Goal: Transaction & Acquisition: Purchase product/service

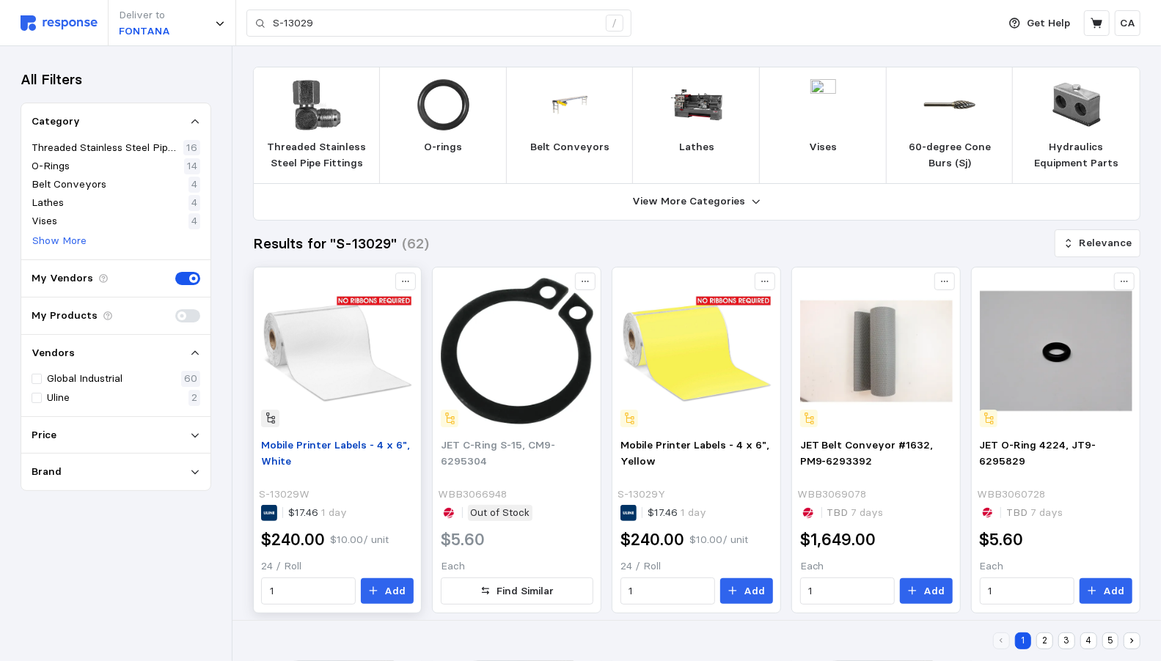
click at [340, 438] on span "Mobile Printer Labels - 4 x 6", White" at bounding box center [335, 452] width 149 height 29
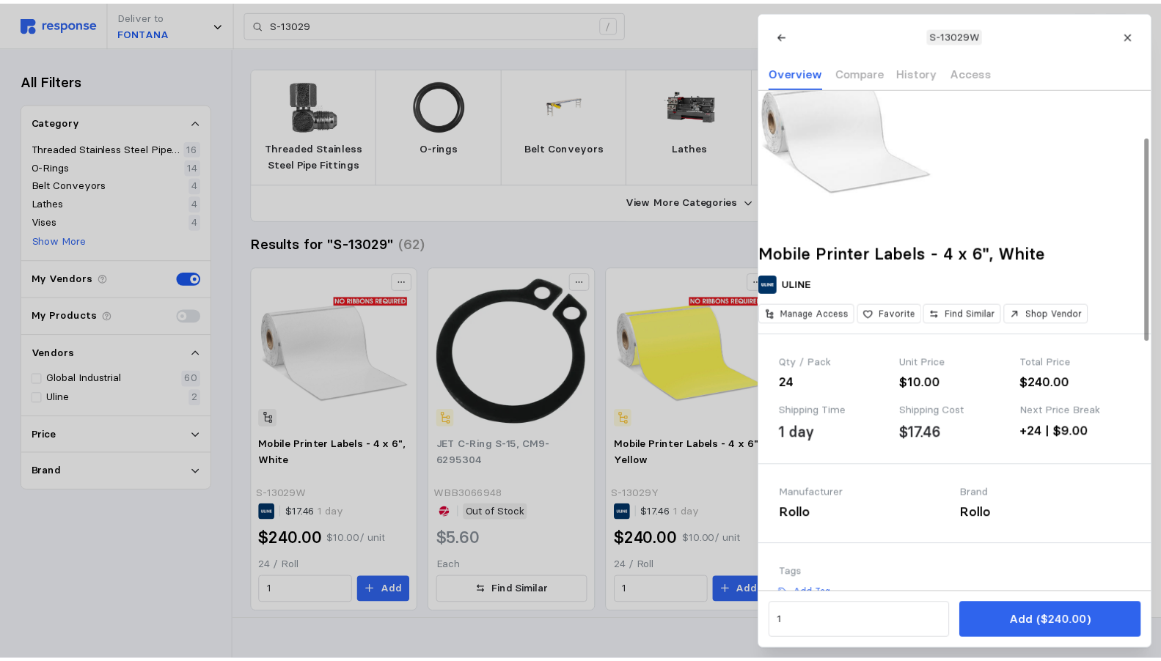
scroll to position [117, 0]
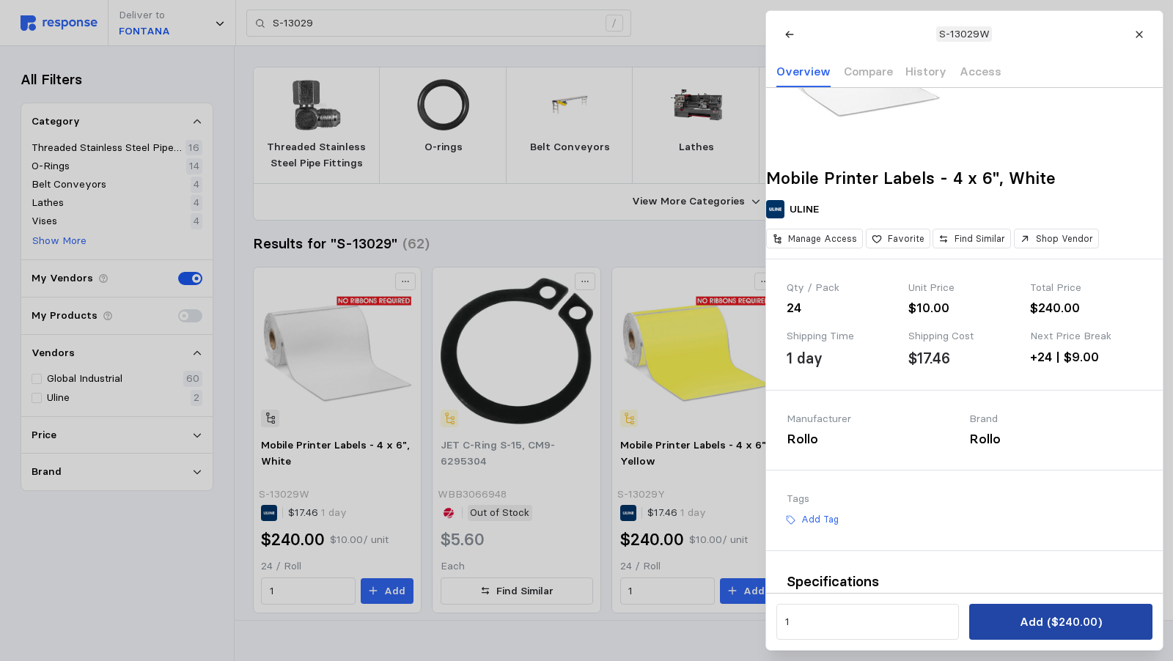
click at [1072, 624] on p "Add ($240.00)" at bounding box center [1060, 622] width 82 height 18
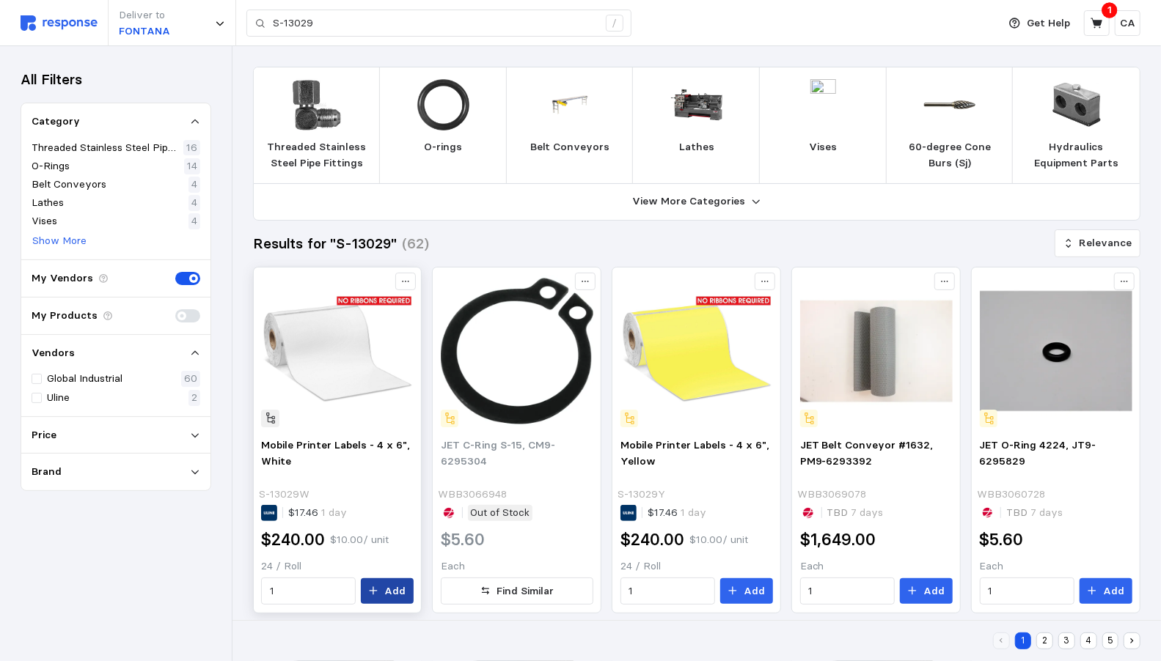
click at [414, 580] on button "Add" at bounding box center [387, 592] width 53 height 26
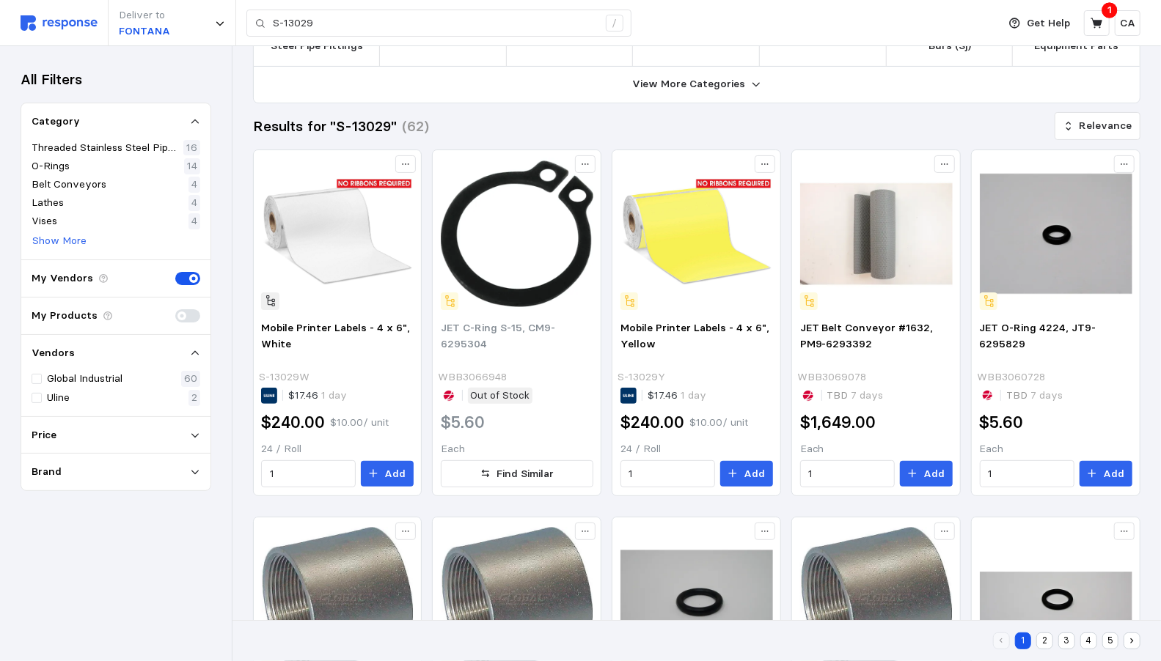
scroll to position [0, 0]
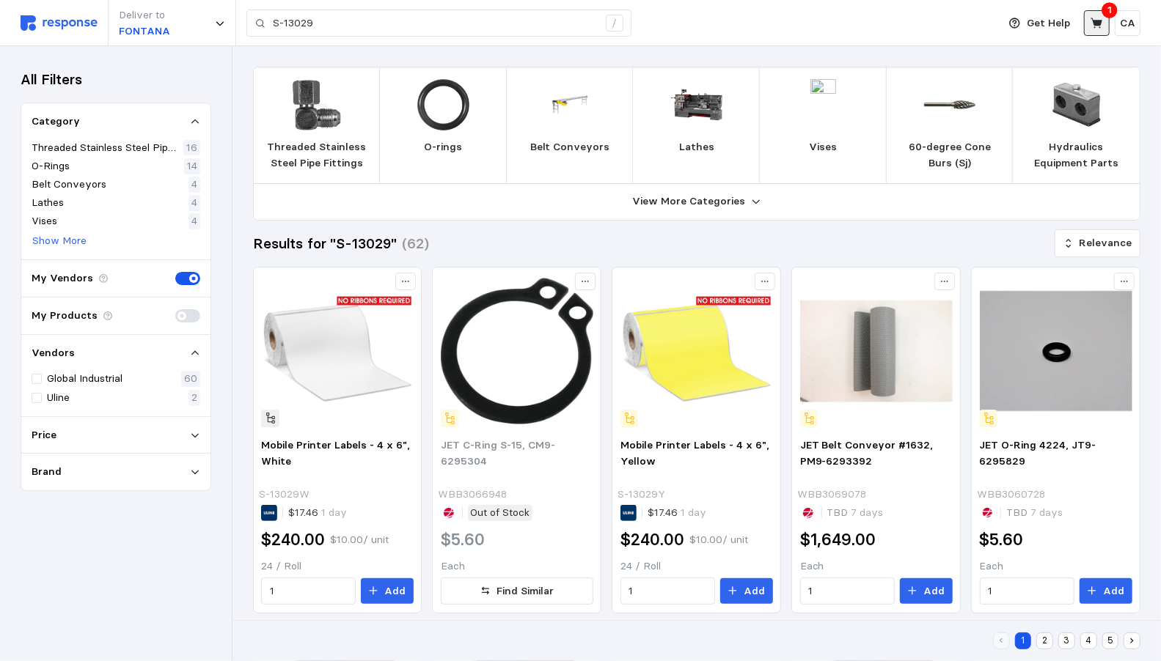
click at [1096, 29] on icon at bounding box center [1096, 23] width 13 height 13
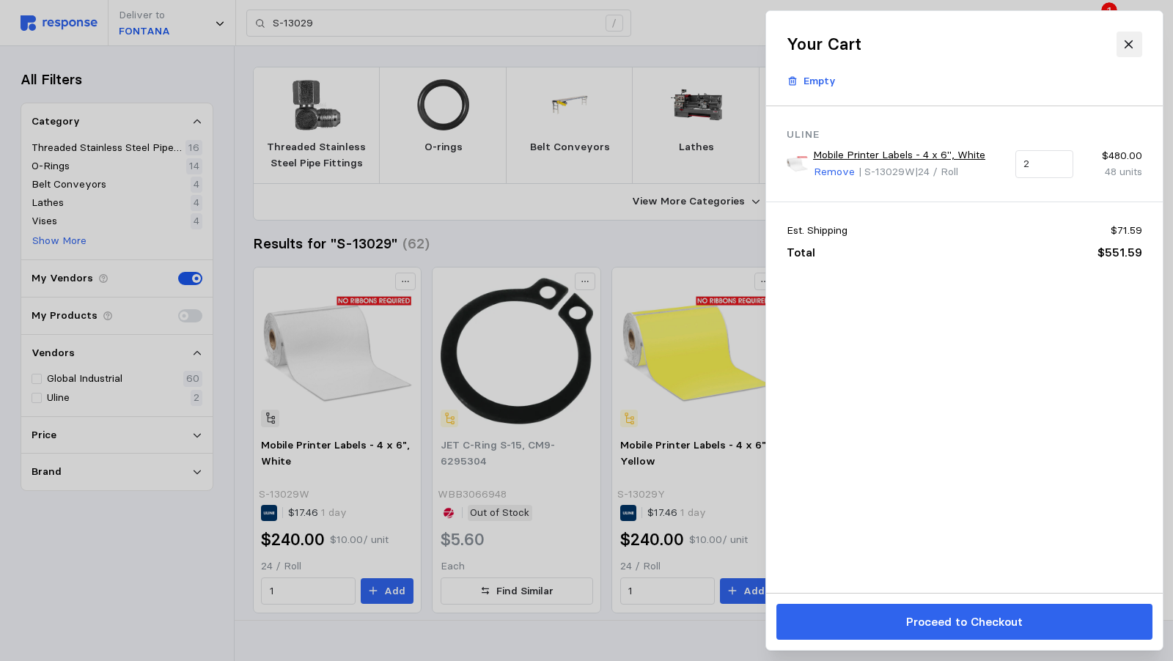
click at [1123, 40] on icon at bounding box center [1129, 44] width 13 height 13
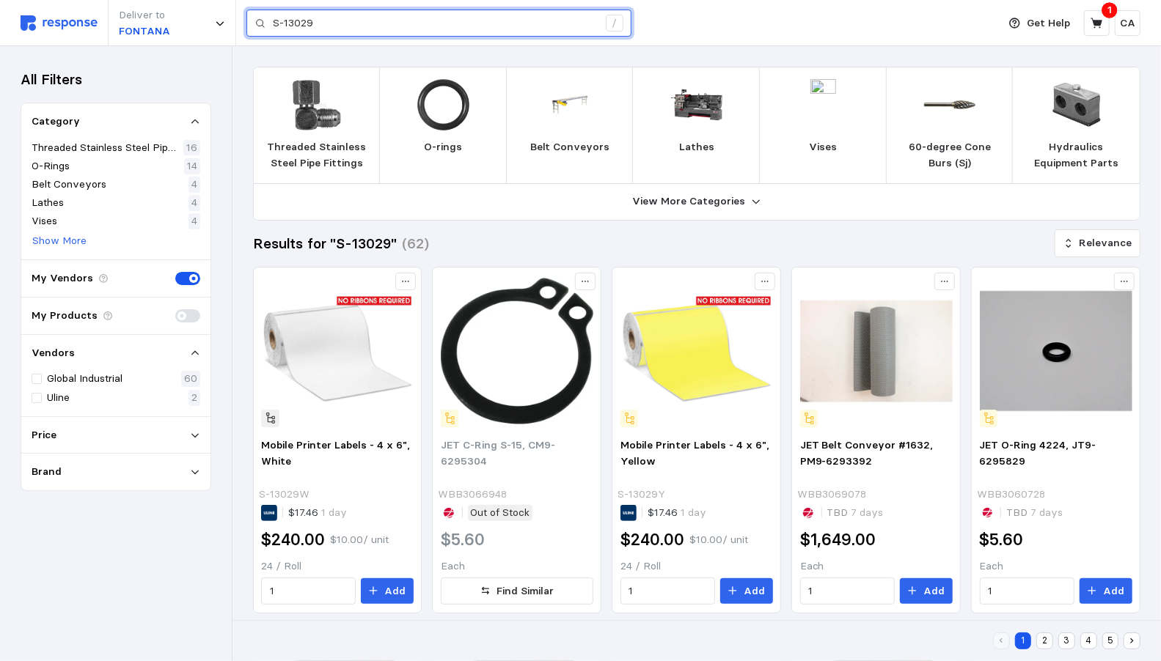
click at [335, 23] on input "S-13029" at bounding box center [435, 23] width 325 height 26
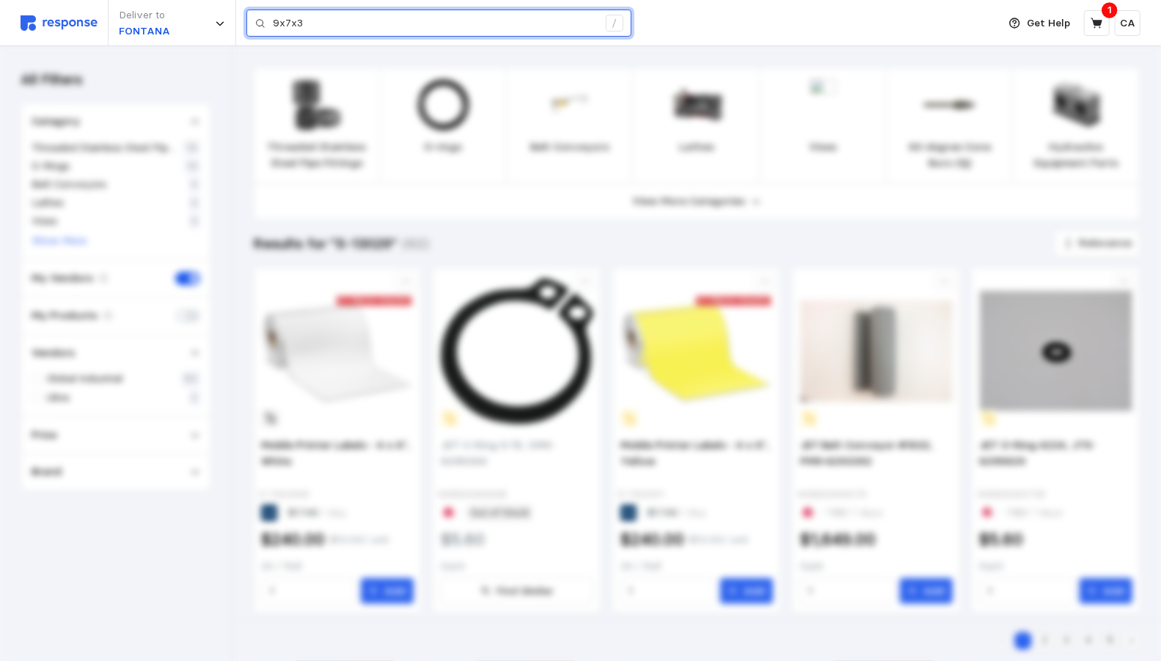
type input "9x7x3"
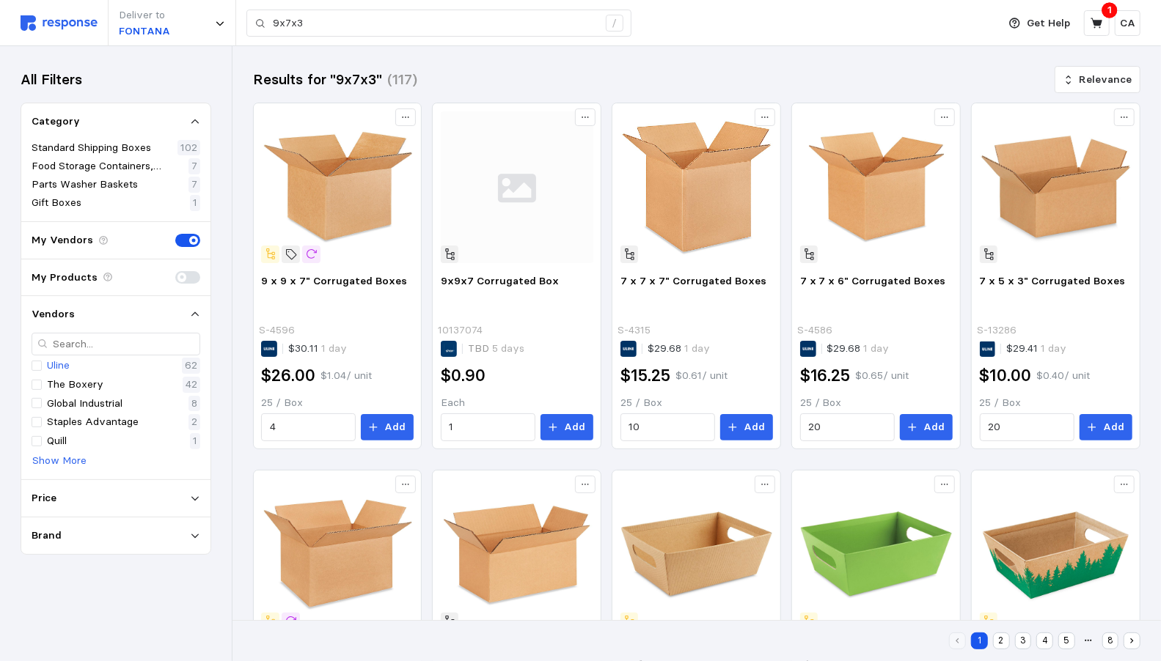
click at [65, 364] on p "Uline" at bounding box center [58, 366] width 23 height 16
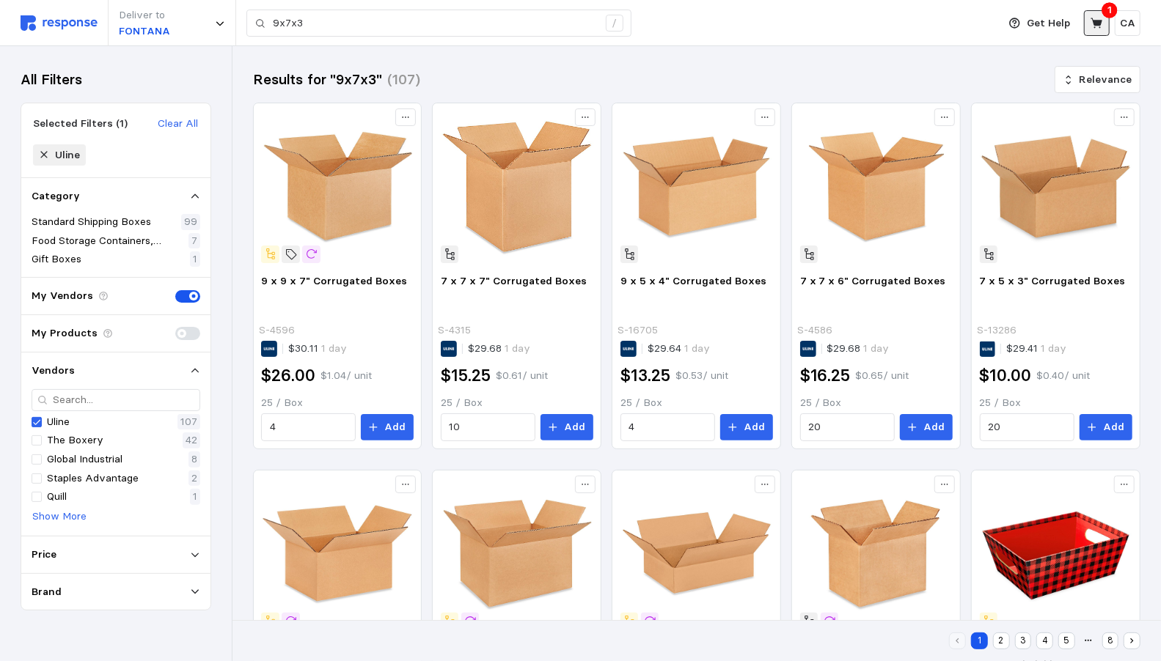
click at [1094, 26] on icon at bounding box center [1096, 23] width 13 height 13
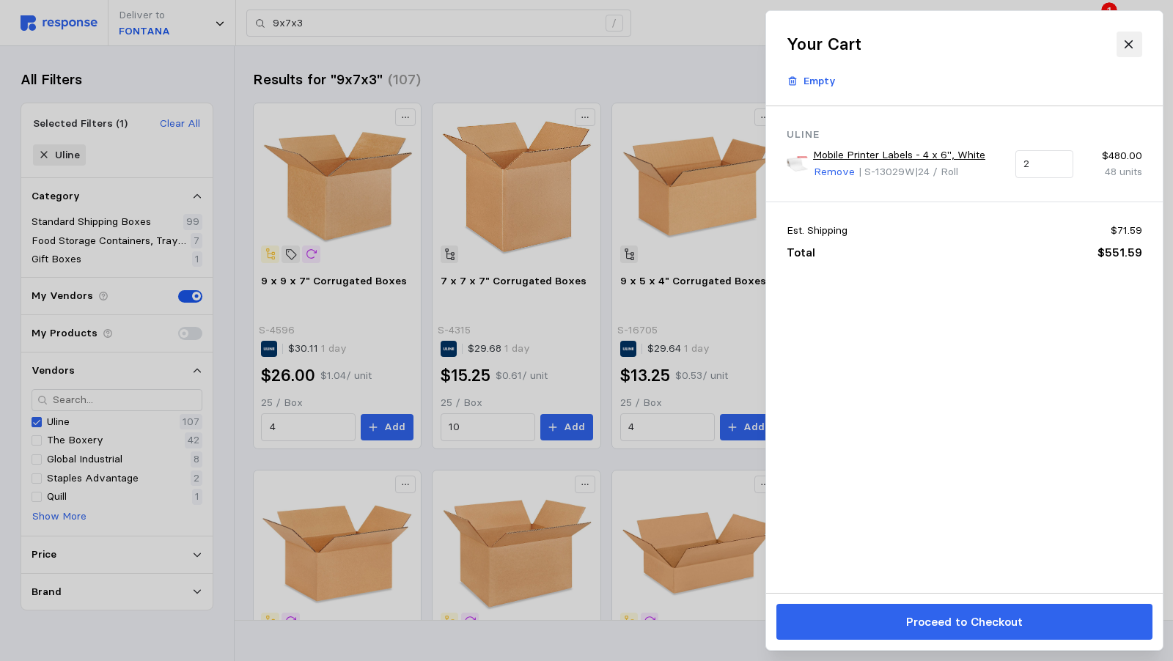
click at [1133, 46] on icon at bounding box center [1129, 44] width 13 height 13
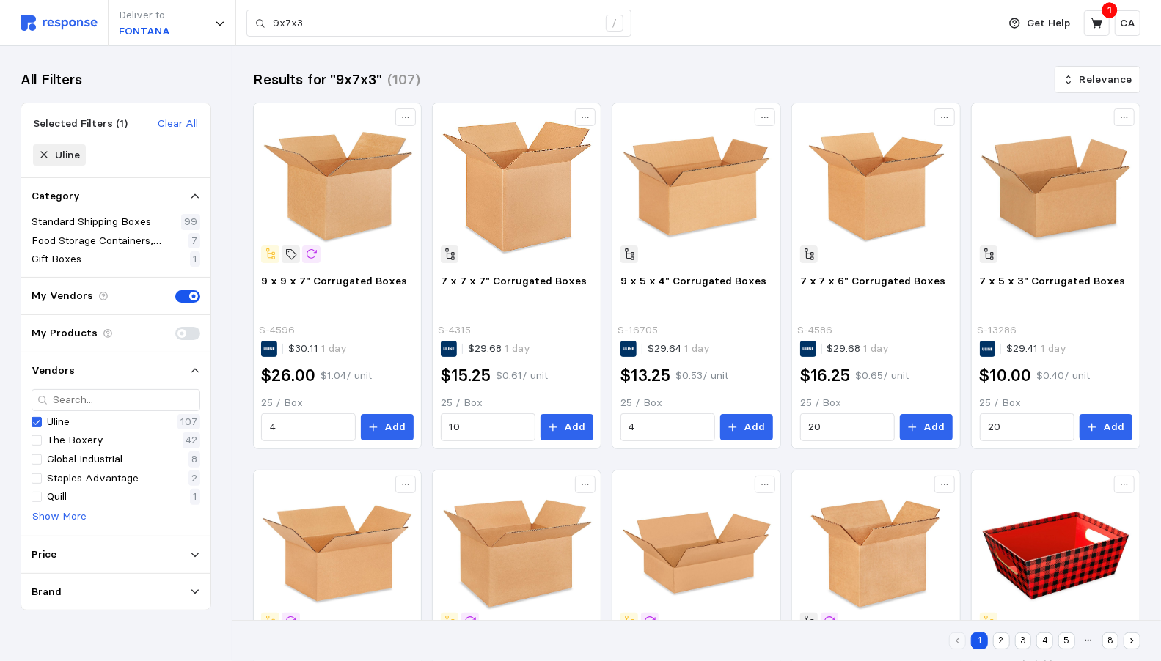
click at [997, 643] on button "2" at bounding box center [1001, 641] width 17 height 17
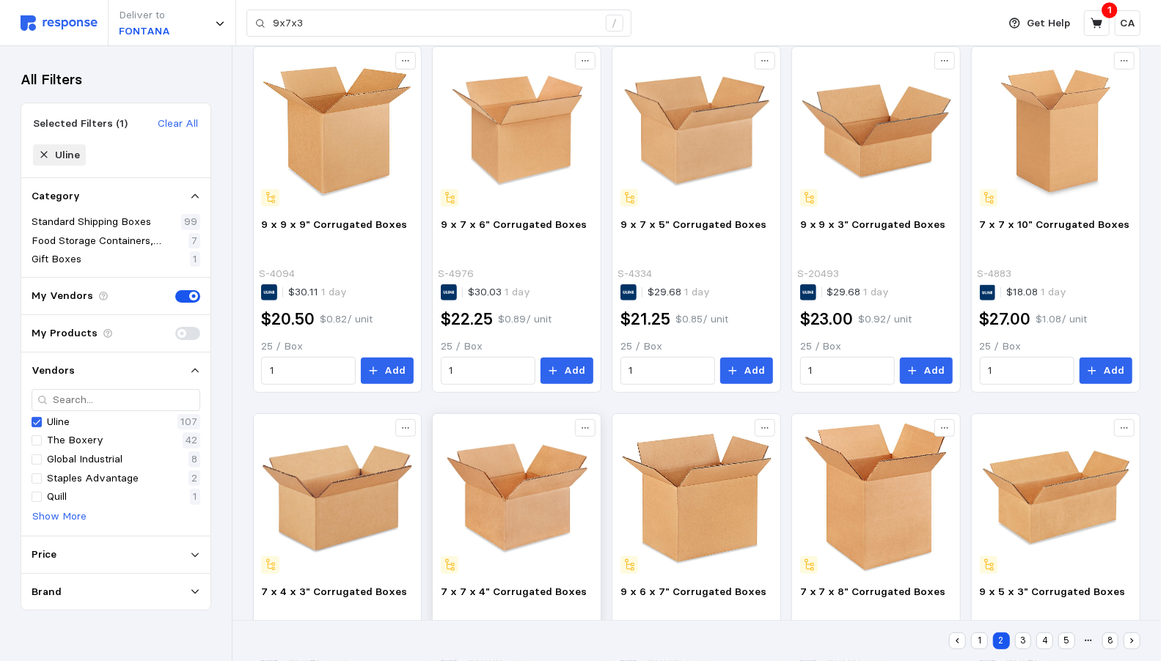
scroll to position [547, 0]
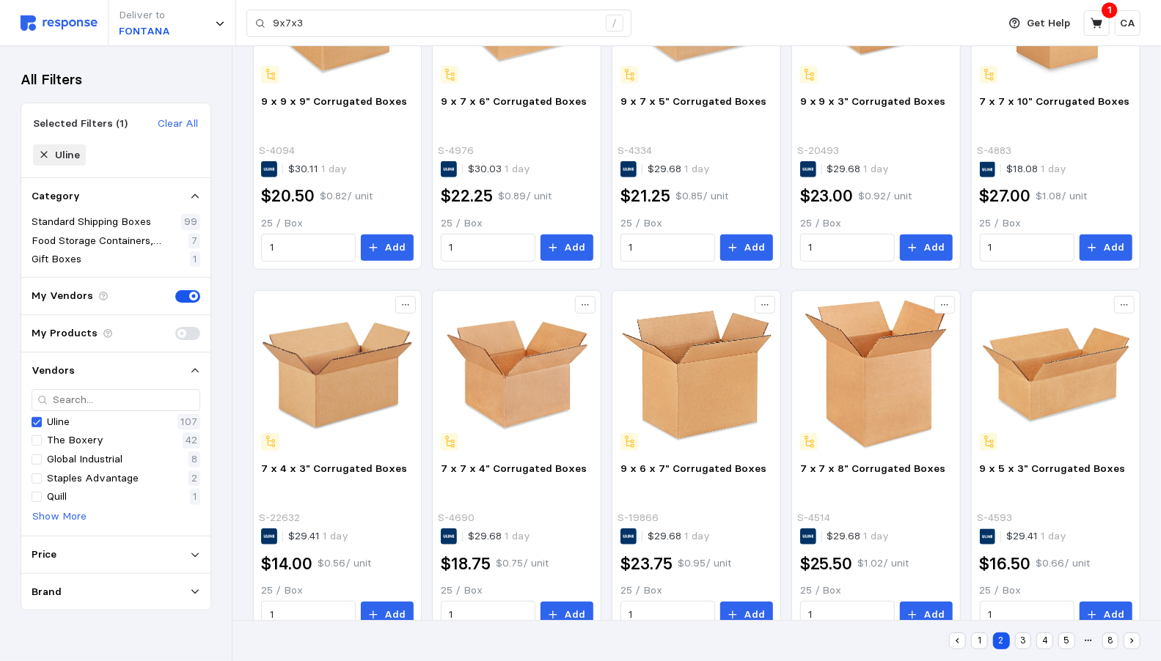
click at [1021, 640] on button "3" at bounding box center [1023, 641] width 17 height 17
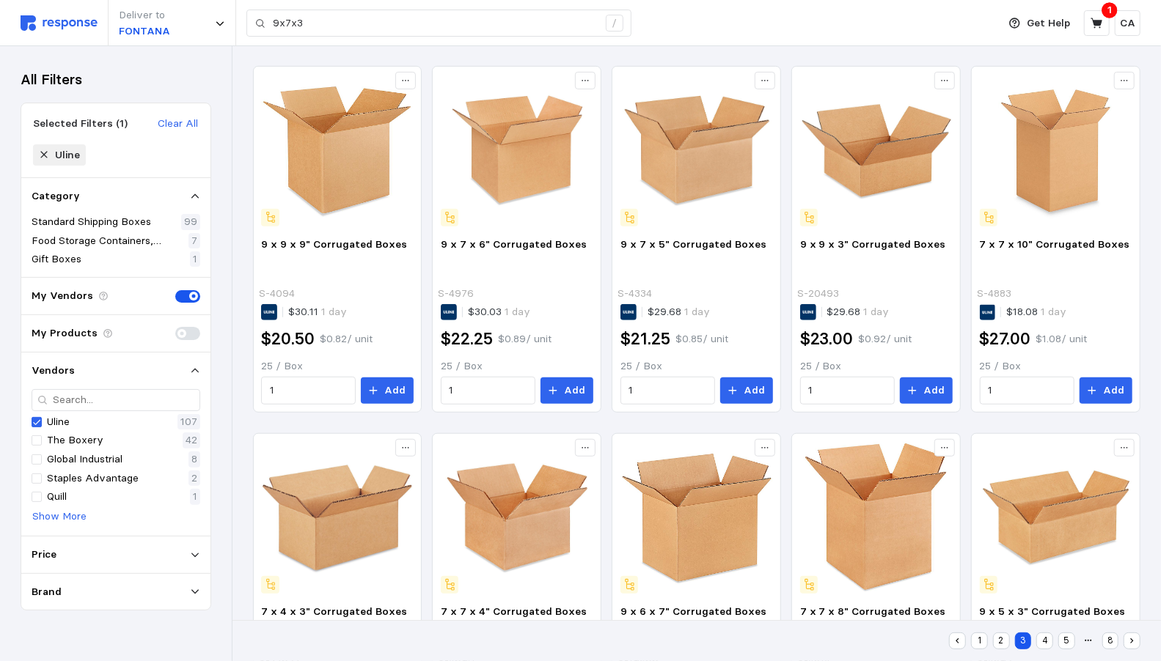
scroll to position [231, 0]
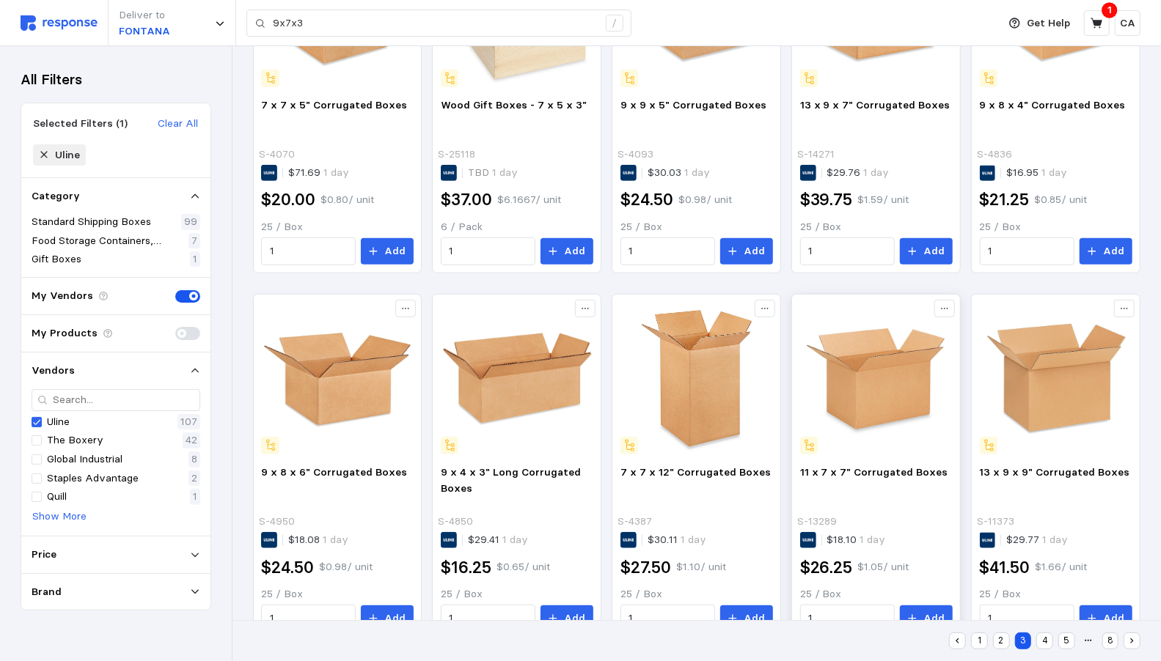
scroll to position [547, 0]
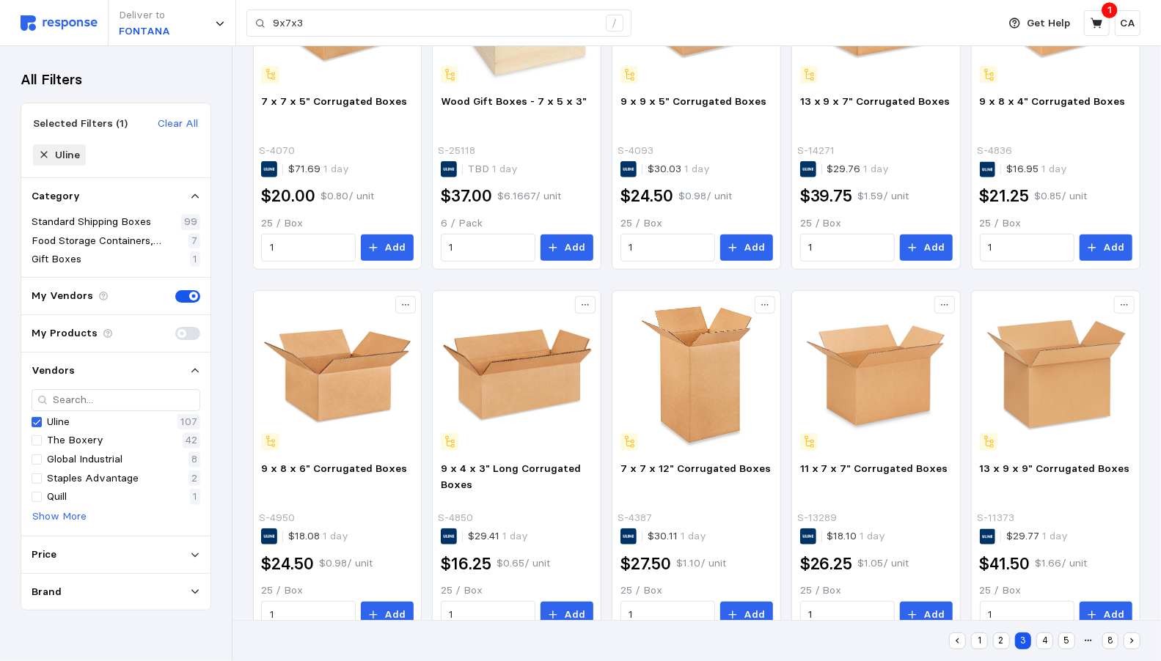
click at [1049, 641] on button "4" at bounding box center [1044, 641] width 17 height 17
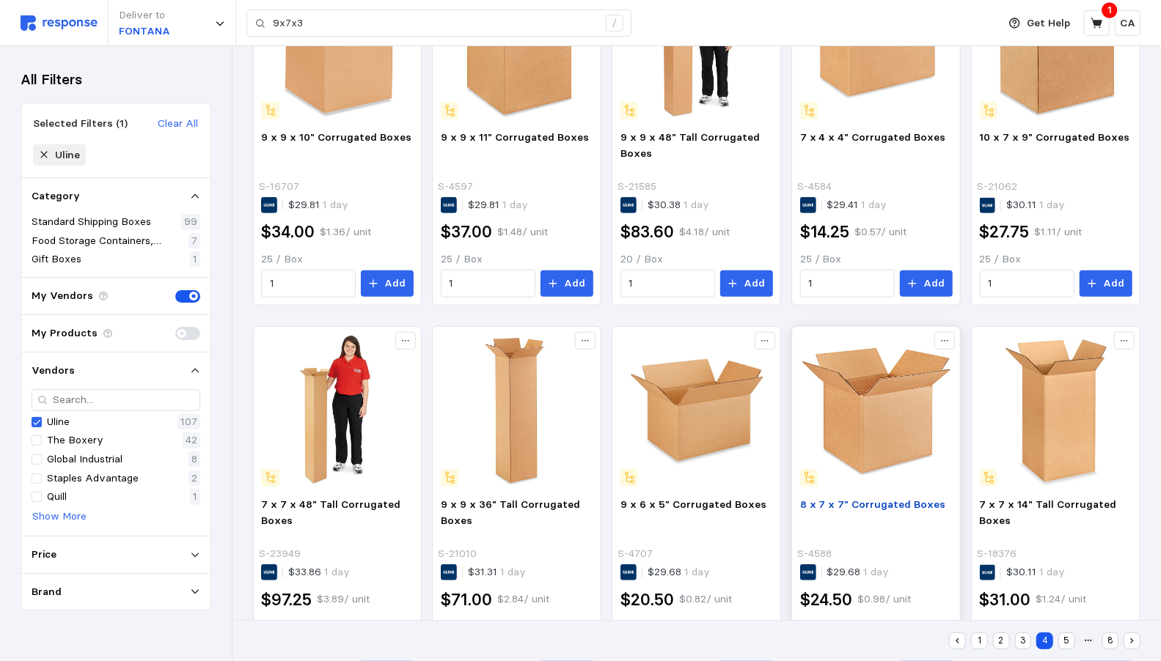
scroll to position [547, 0]
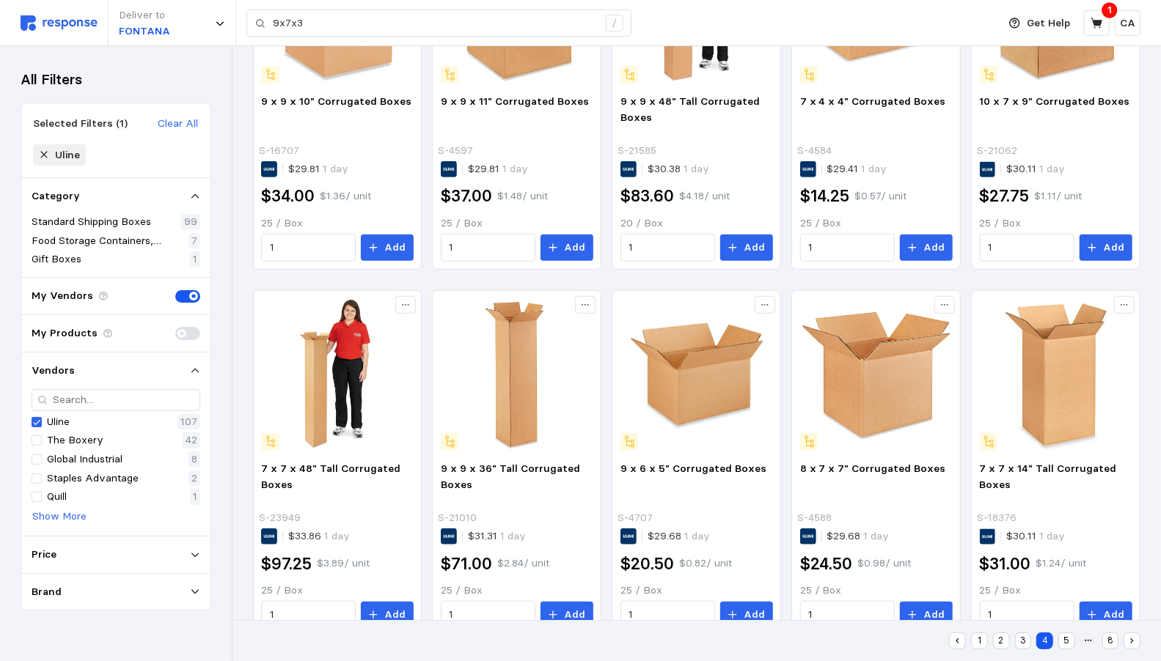
click at [1066, 642] on button "5" at bounding box center [1066, 641] width 17 height 17
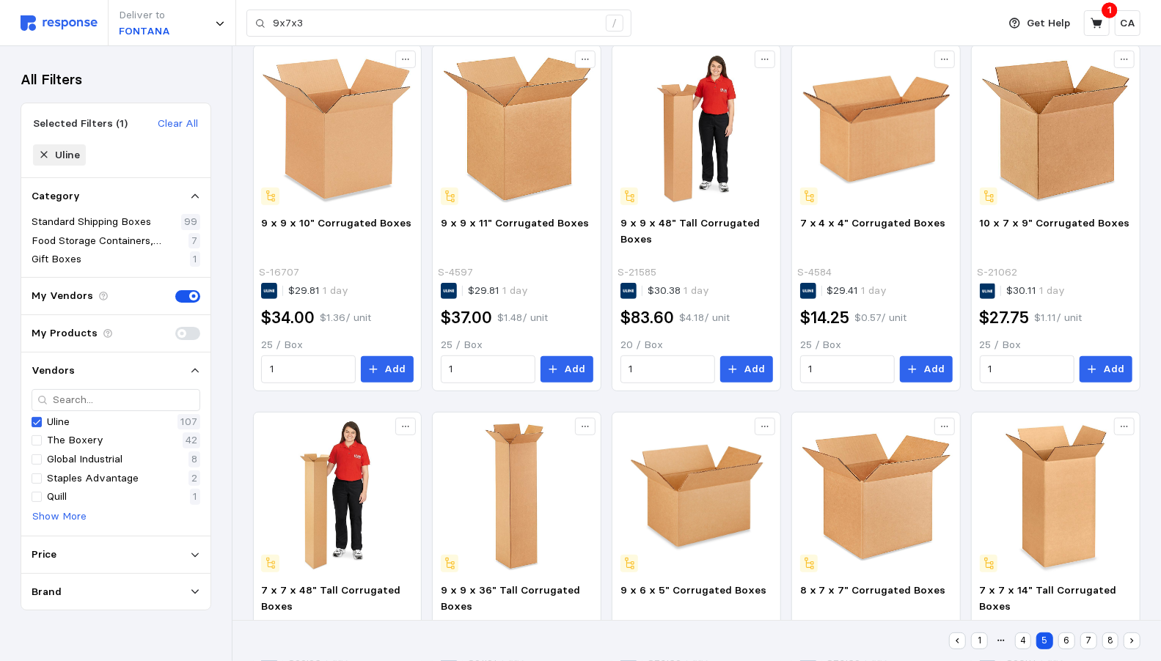
scroll to position [257, 0]
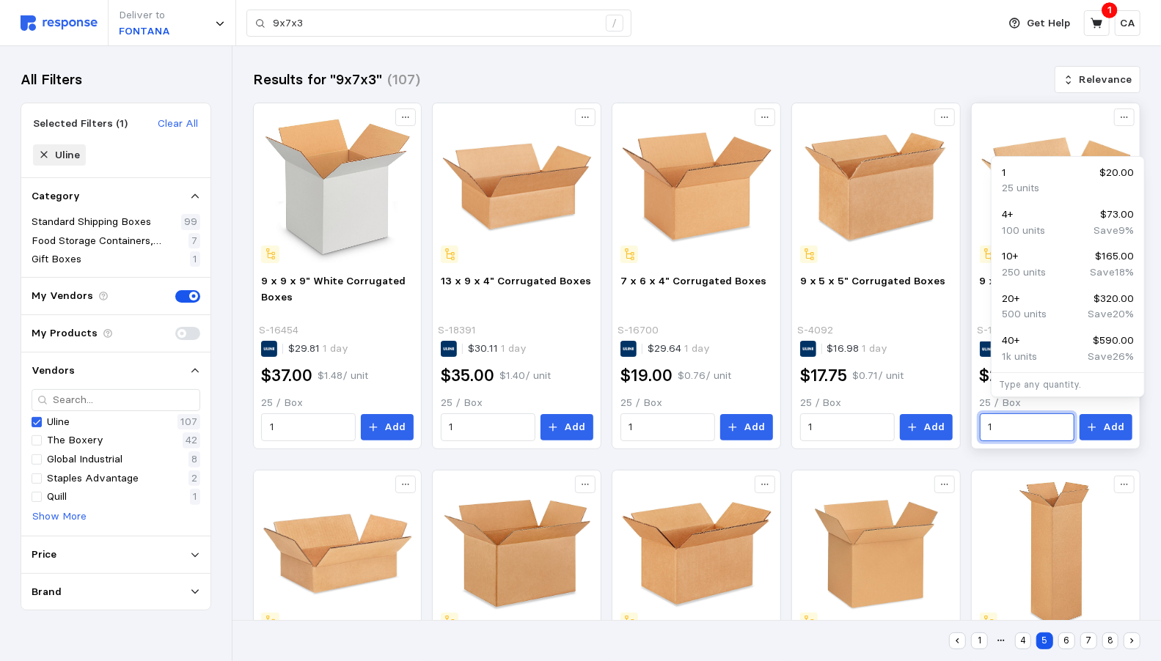
click at [1023, 416] on input "1" at bounding box center [1027, 427] width 78 height 26
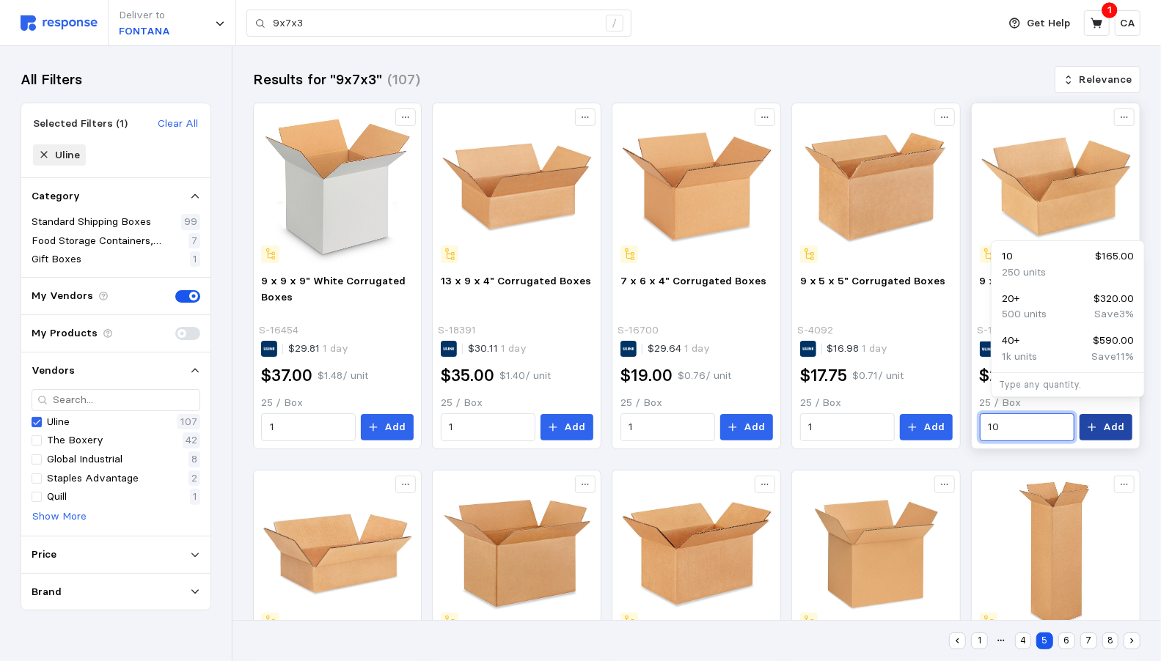
type input "10"
click at [1108, 419] on p "Add" at bounding box center [1113, 427] width 21 height 16
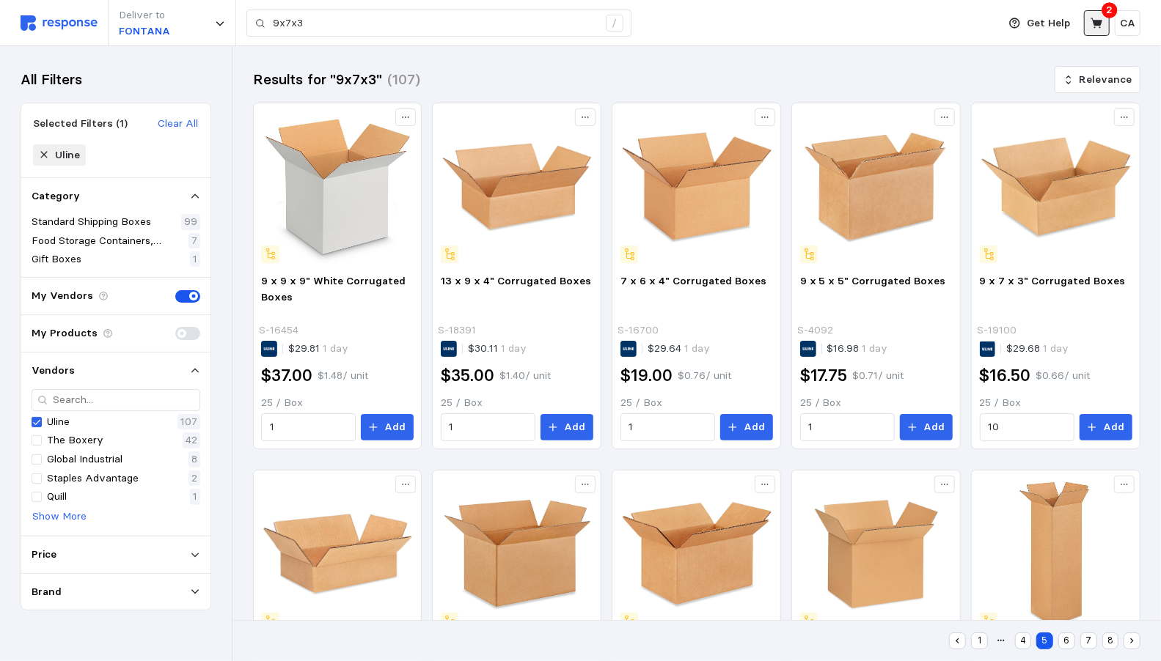
click at [1101, 27] on icon at bounding box center [1096, 23] width 13 height 13
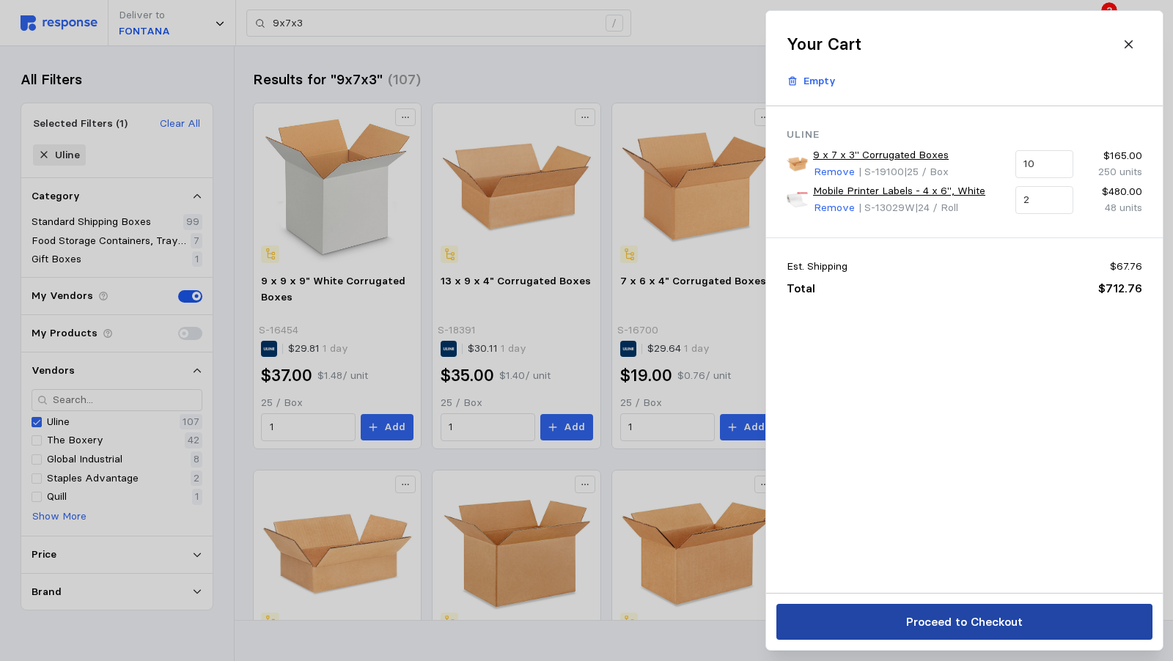
click at [997, 622] on p "Proceed to Checkout" at bounding box center [964, 622] width 117 height 18
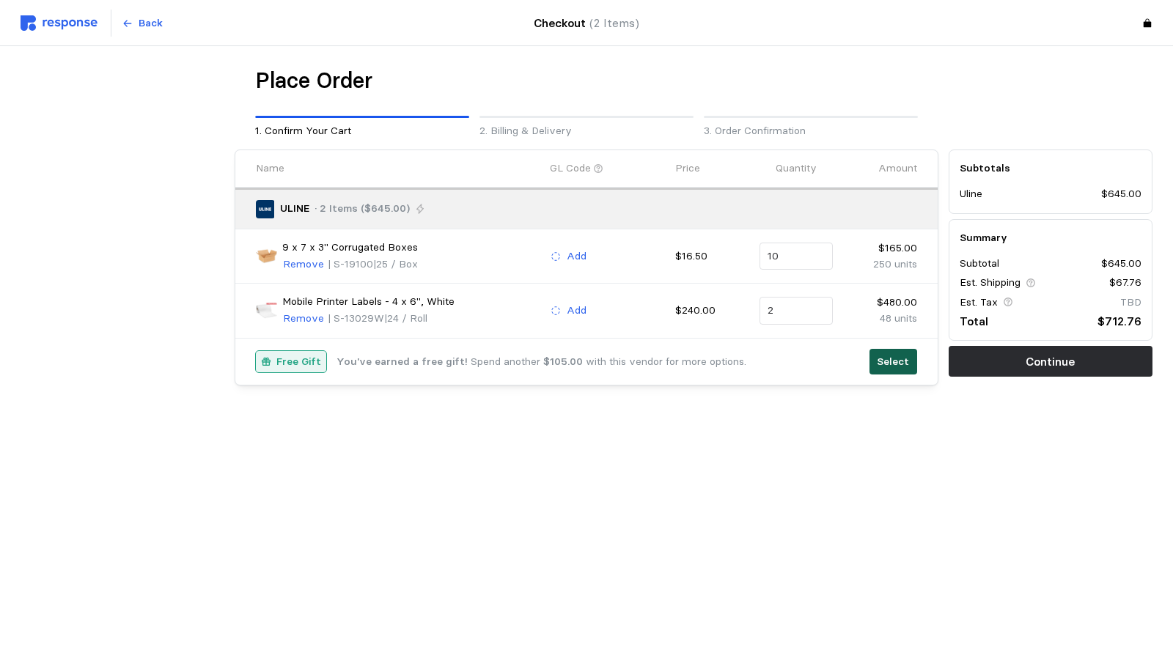
click at [877, 359] on p "Select" at bounding box center [893, 362] width 32 height 16
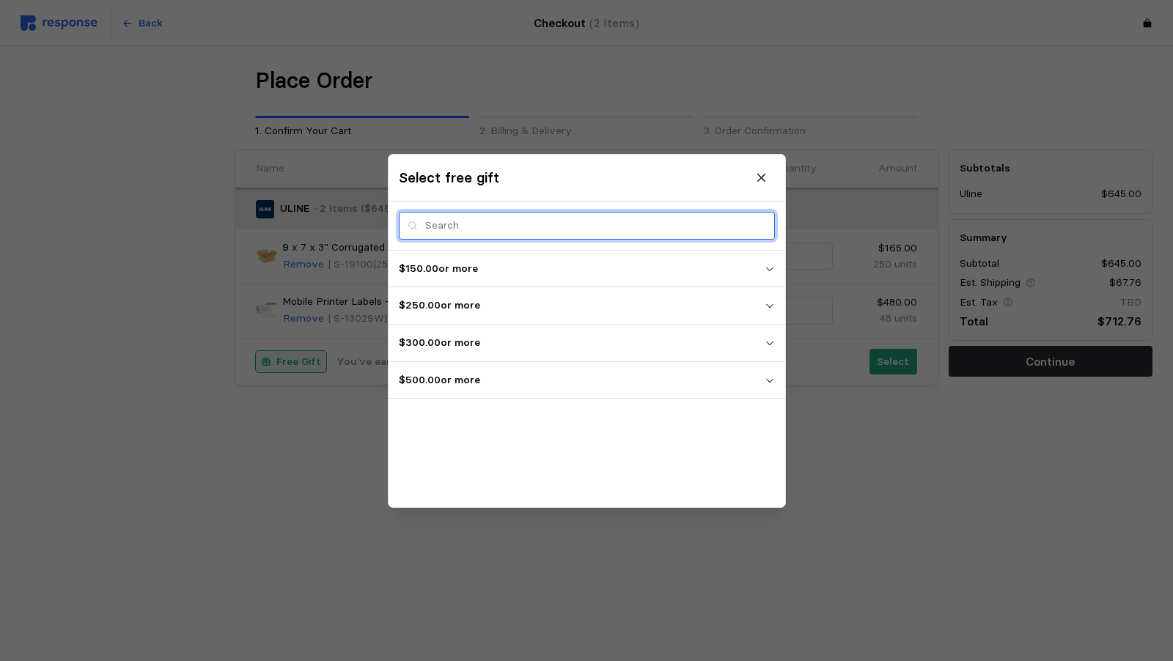
click at [471, 228] on input "text" at bounding box center [595, 226] width 341 height 26
click at [478, 270] on p "$150.00 or more" at bounding box center [582, 268] width 366 height 16
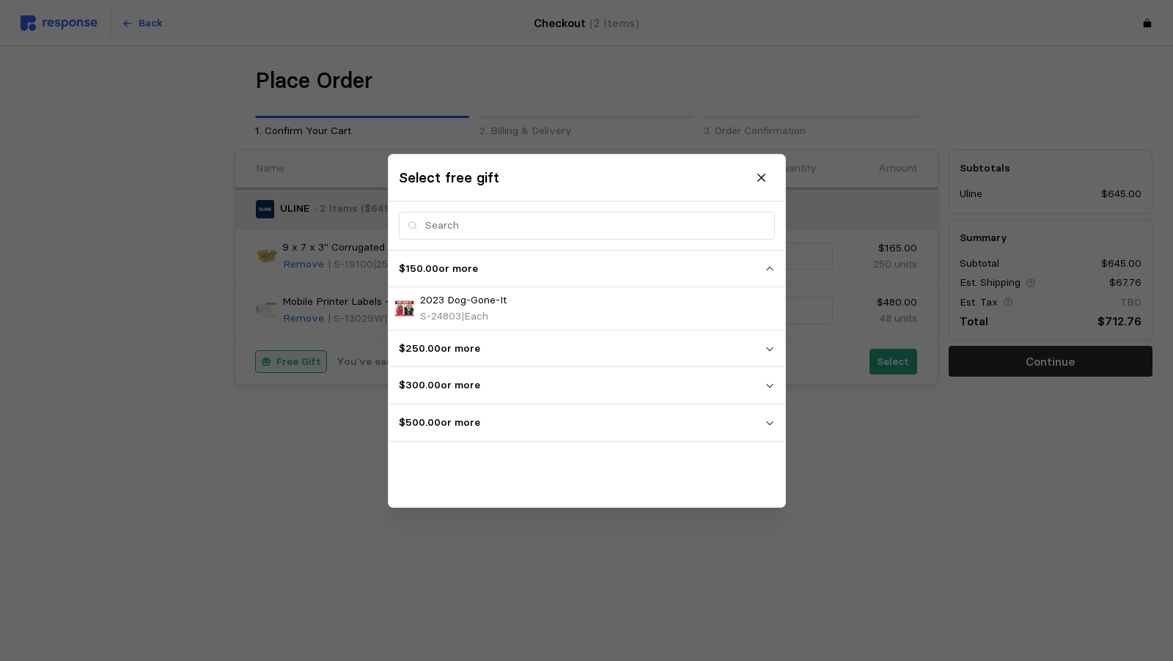
click at [478, 270] on p "$150.00 or more" at bounding box center [582, 268] width 366 height 16
click at [427, 374] on p "$500.00 or more" at bounding box center [582, 380] width 366 height 16
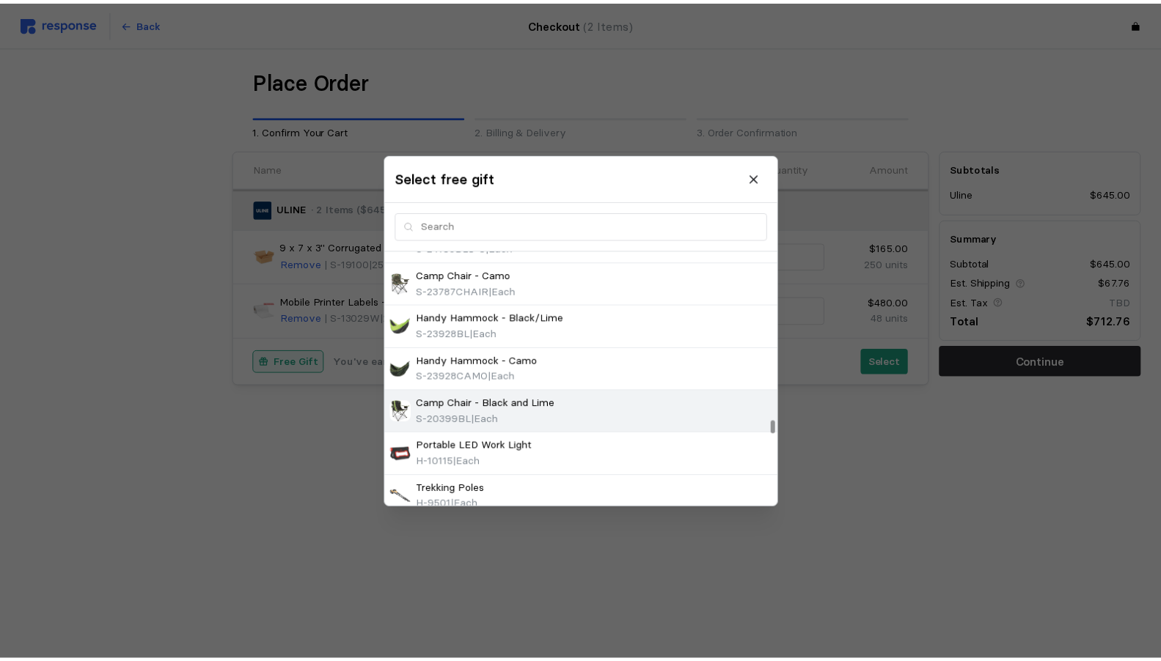
scroll to position [3594, 0]
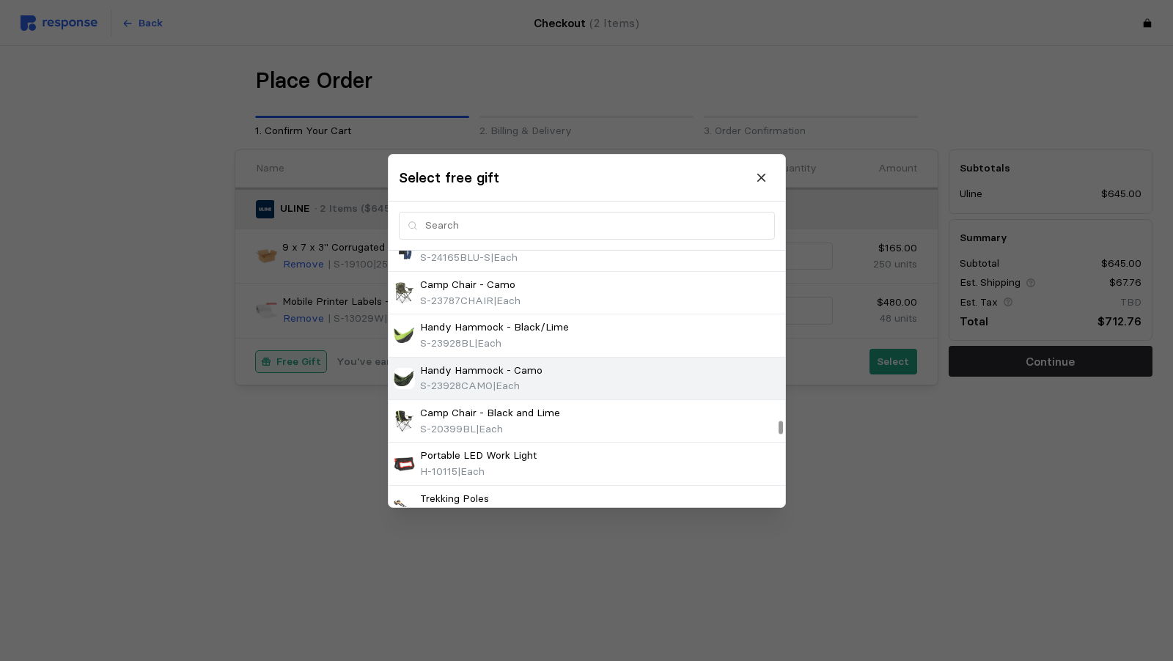
click at [474, 362] on p "Handy Hammock - Camo" at bounding box center [481, 370] width 122 height 16
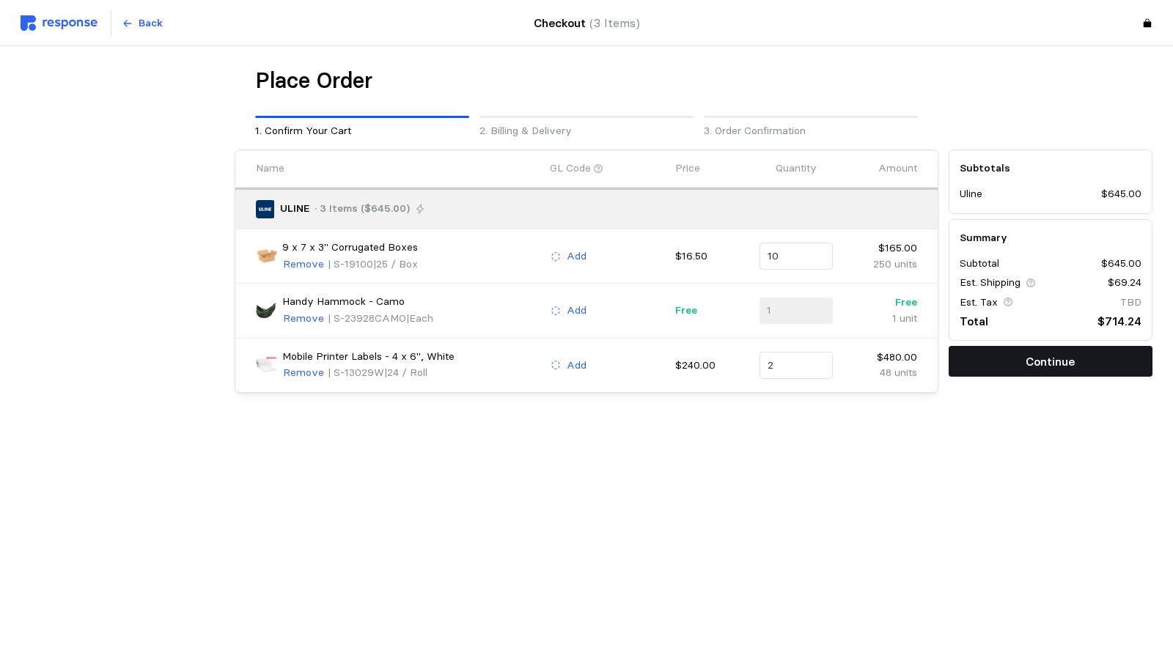
click at [1029, 360] on p "Continue" at bounding box center [1050, 362] width 49 height 18
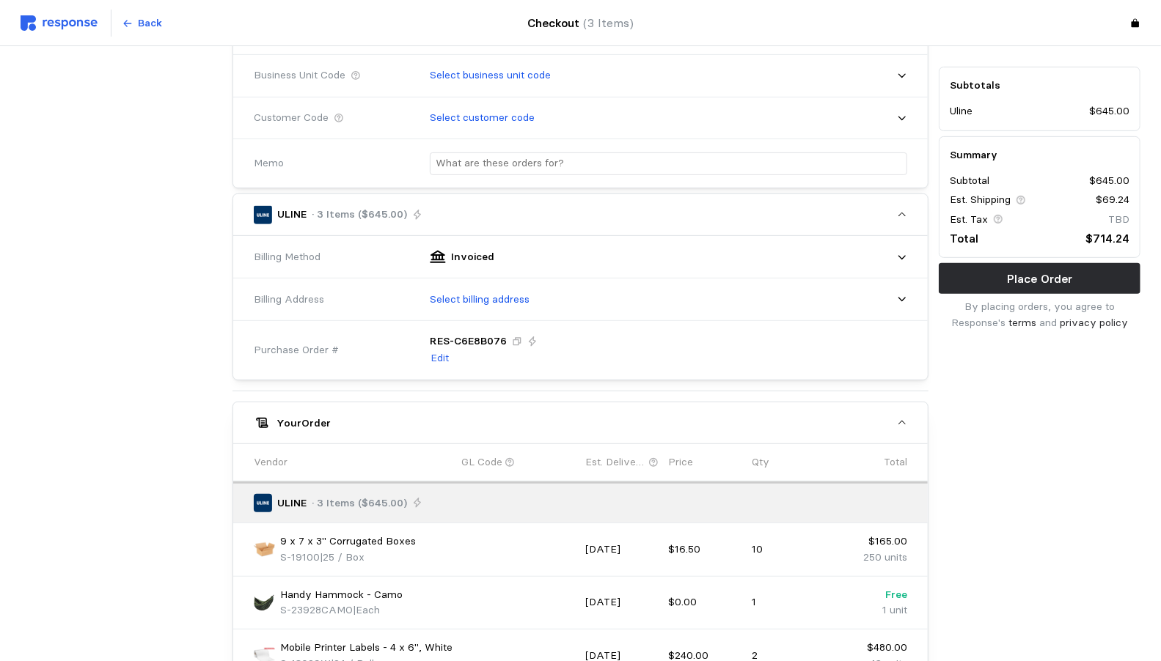
scroll to position [327, 0]
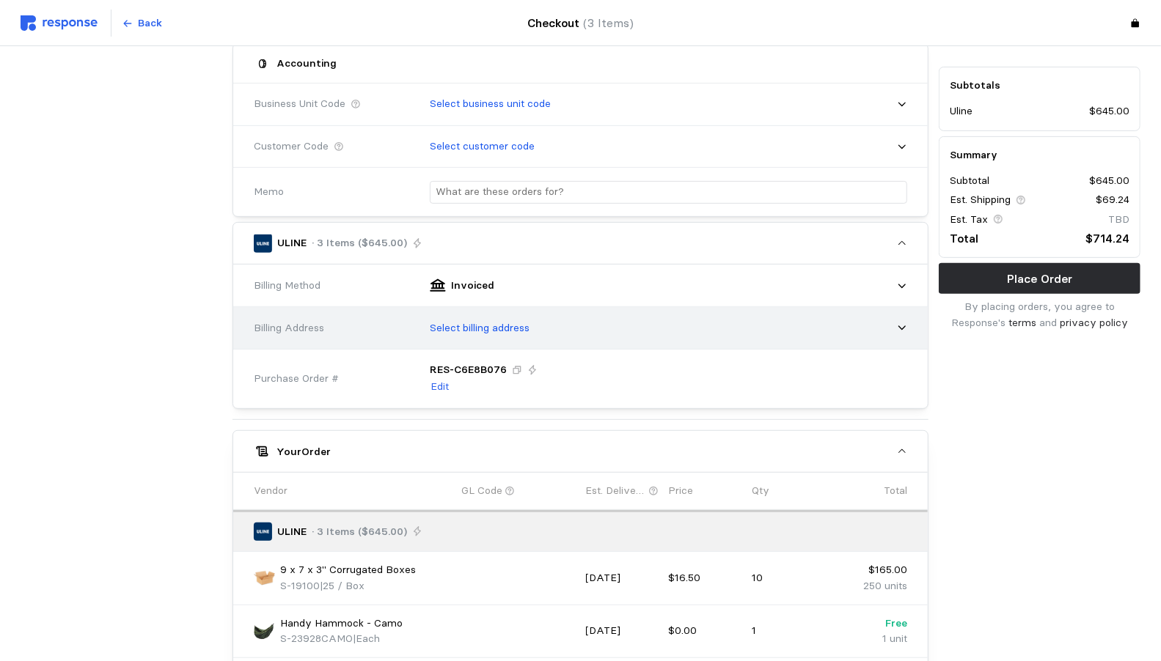
click at [430, 329] on p "Select billing address" at bounding box center [480, 328] width 100 height 16
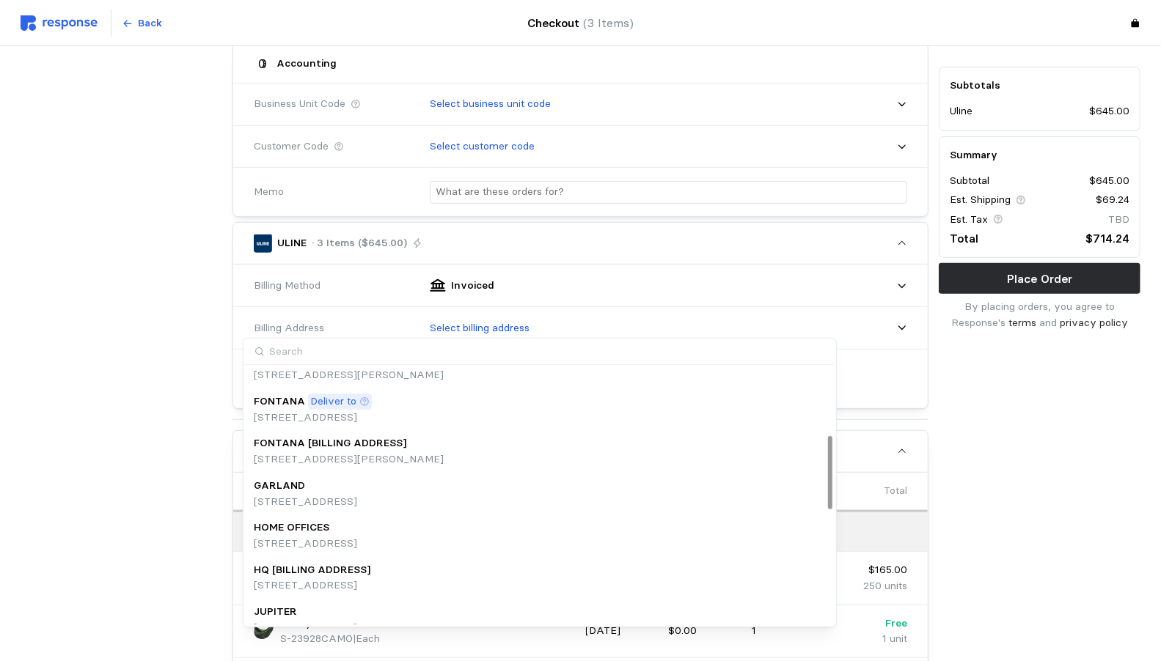
scroll to position [186, 0]
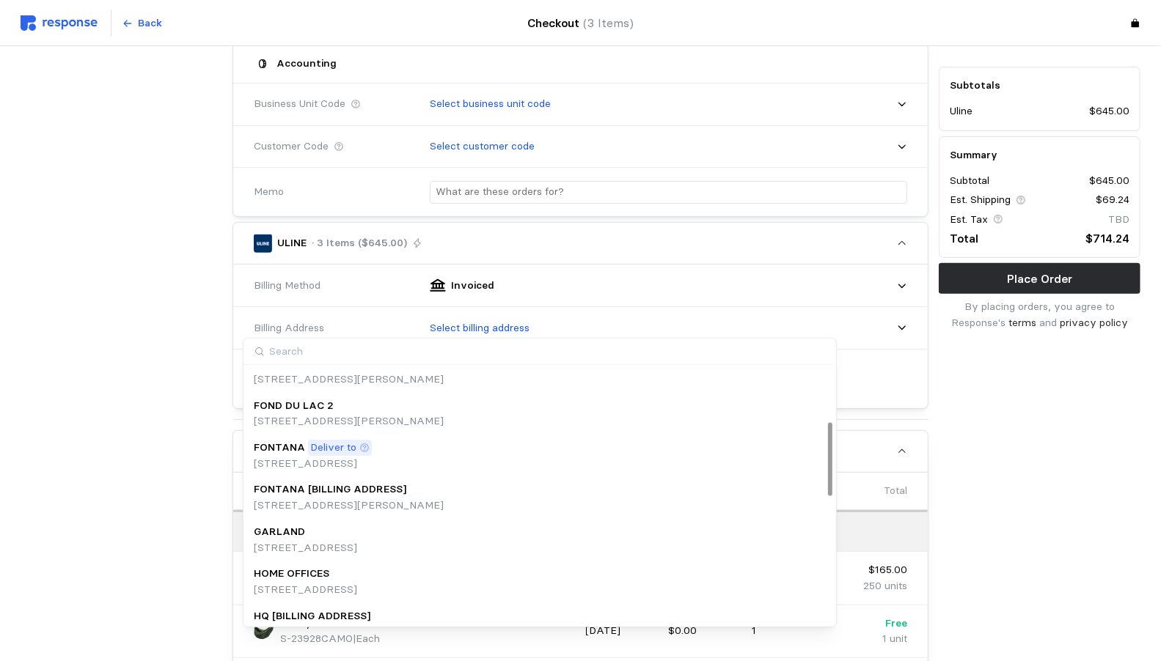
click at [310, 452] on p "Deliver to" at bounding box center [333, 448] width 46 height 16
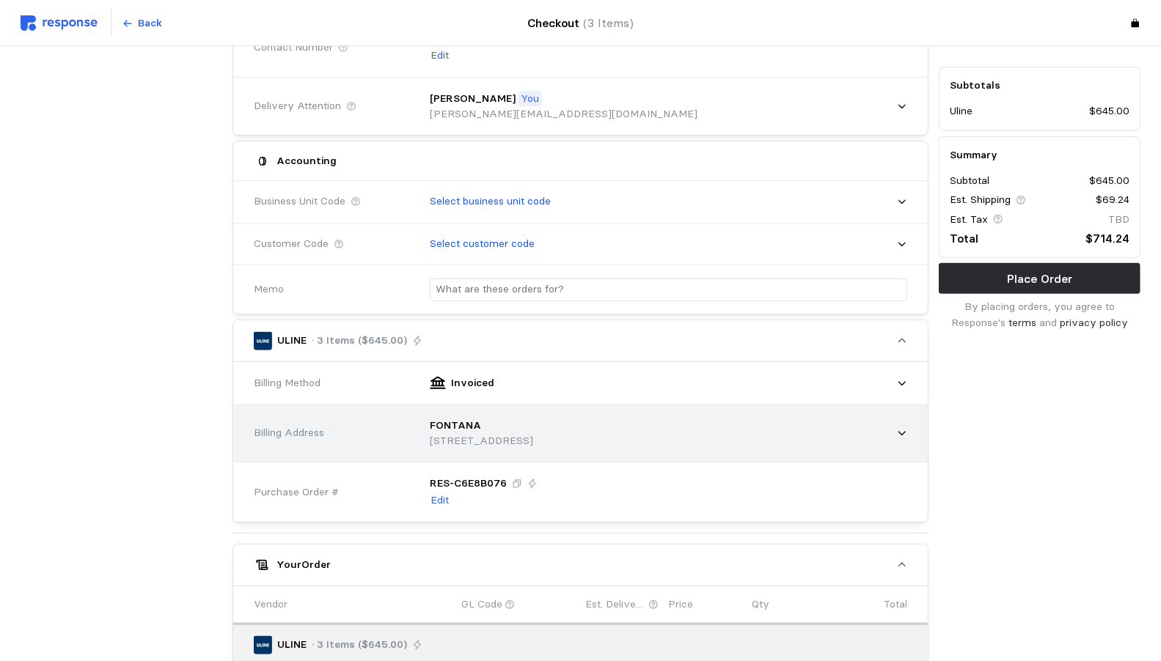
scroll to position [214, 0]
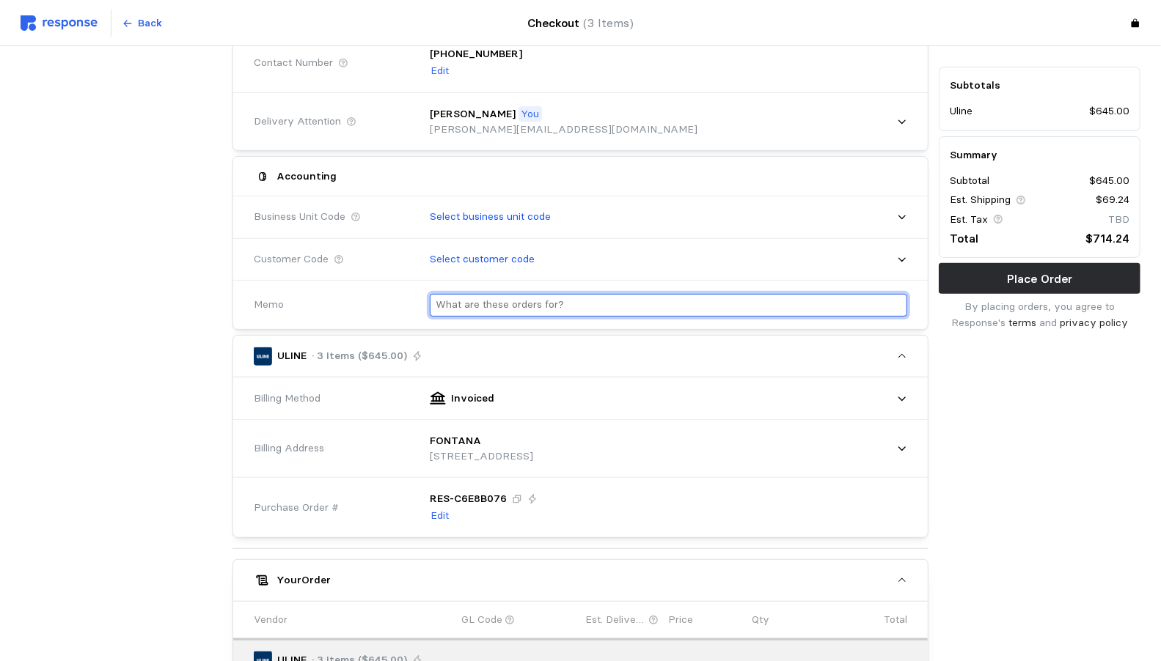
click at [436, 303] on input "text" at bounding box center [669, 305] width 466 height 21
click at [436, 306] on input "Manhattan Hip Printer labels, Huupe Boxes" at bounding box center [669, 305] width 466 height 21
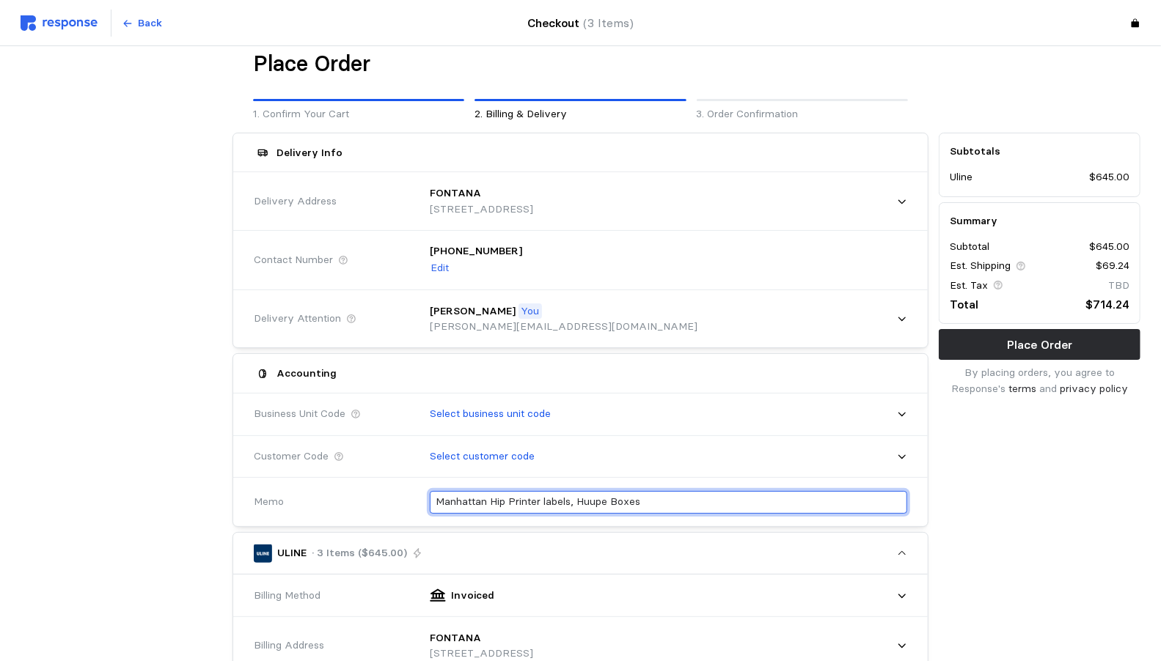
scroll to position [0, 0]
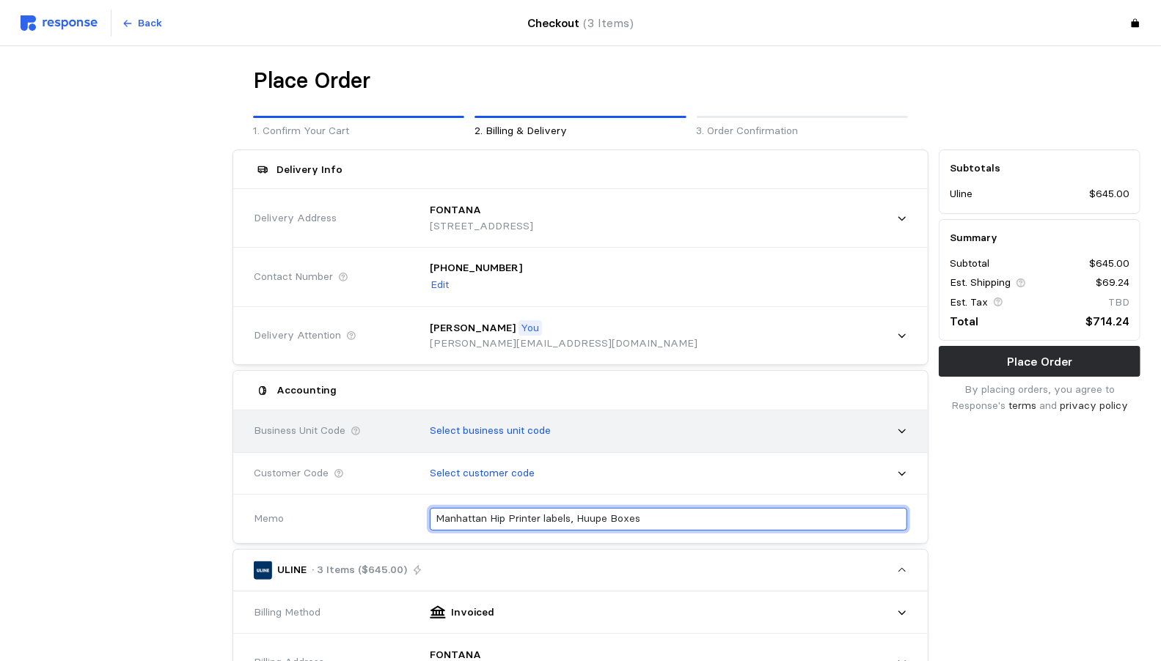
type input "Manhattan Hip Printer labels, Huupe Boxes"
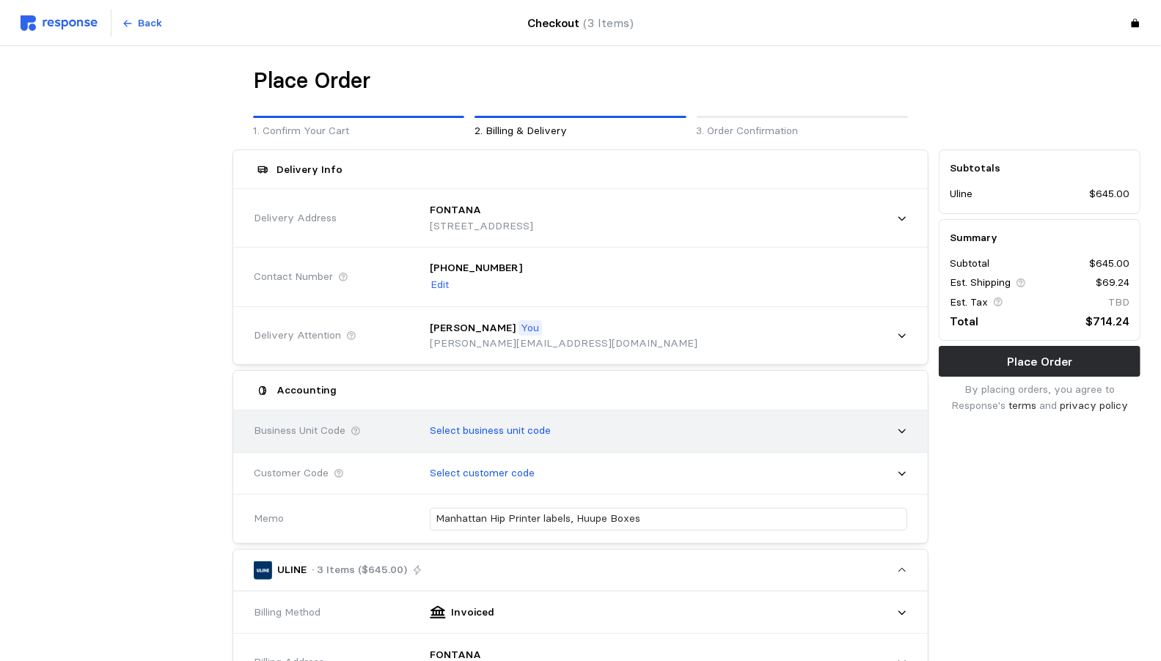
click at [430, 428] on p "Select business unit code" at bounding box center [490, 431] width 121 height 16
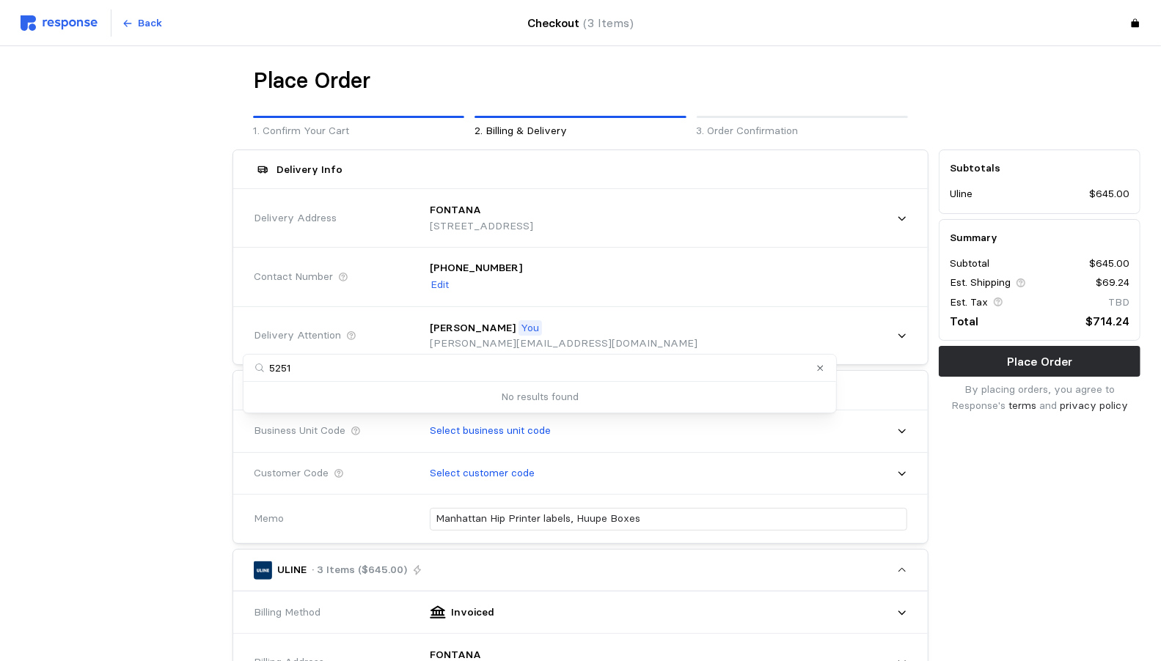
type input "52512"
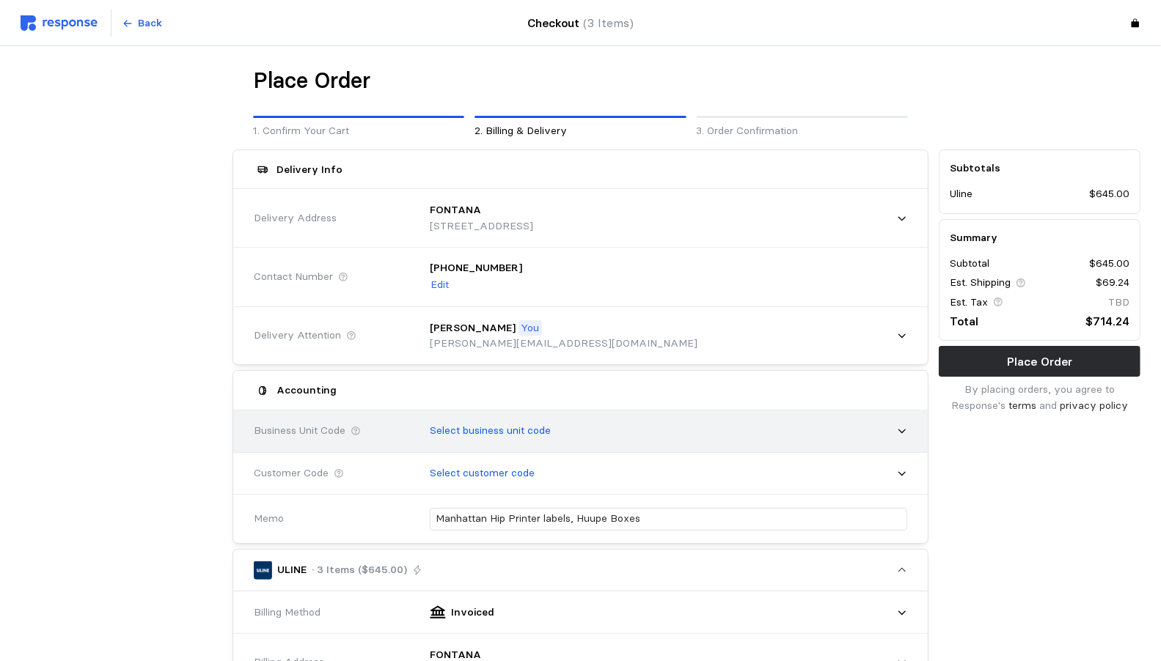
click at [430, 433] on p "Select business unit code" at bounding box center [490, 431] width 121 height 16
type input "5251"
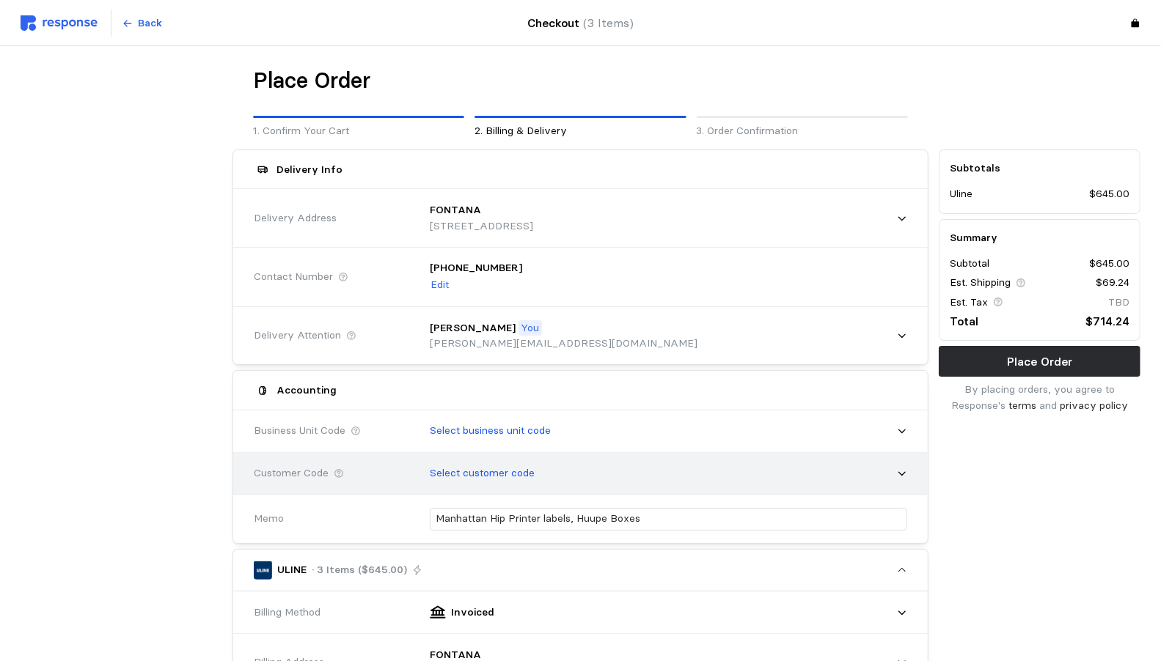
click at [430, 469] on p "Select customer code" at bounding box center [482, 474] width 105 height 16
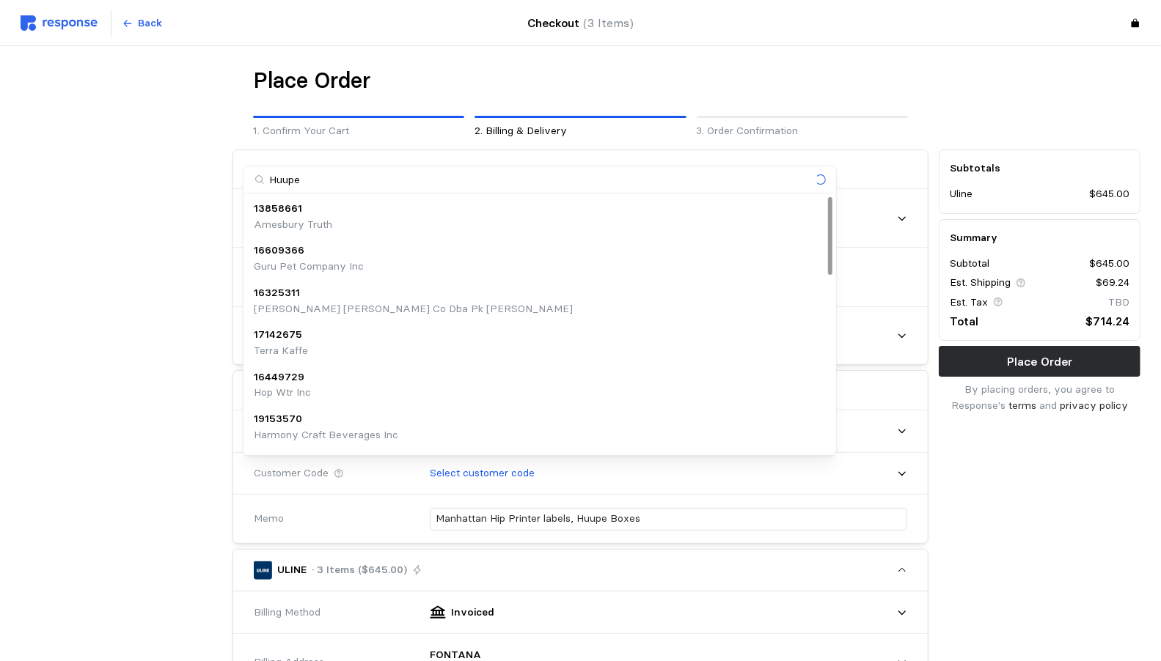
type input "Huupe"
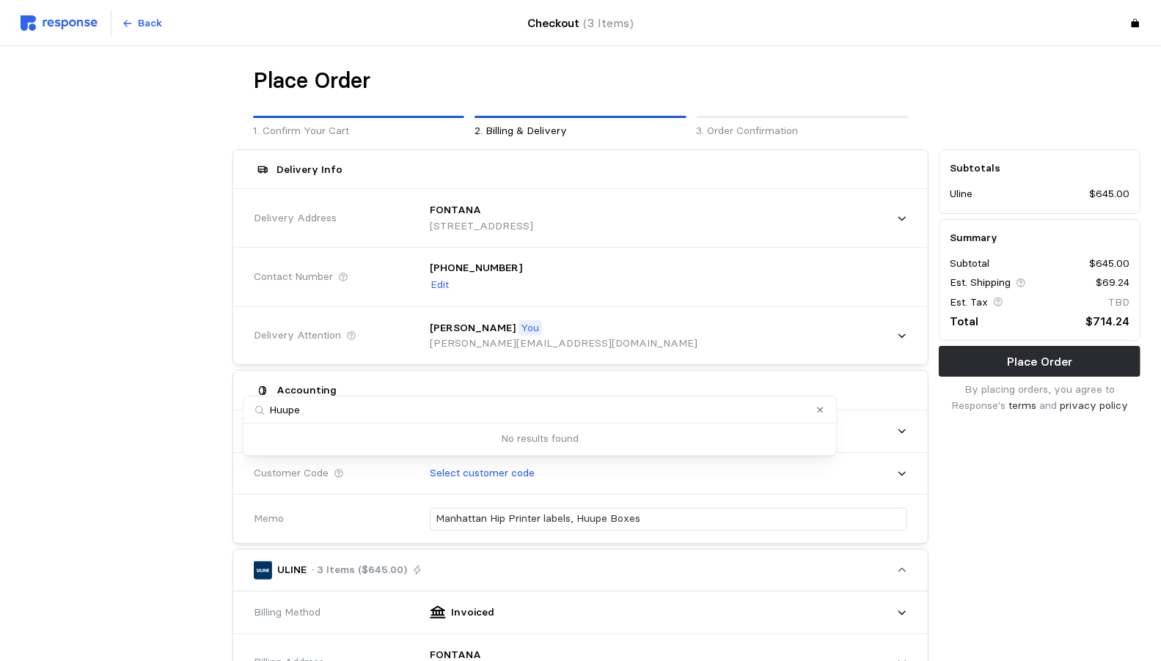
click at [1007, 360] on p "Place Order" at bounding box center [1039, 362] width 65 height 18
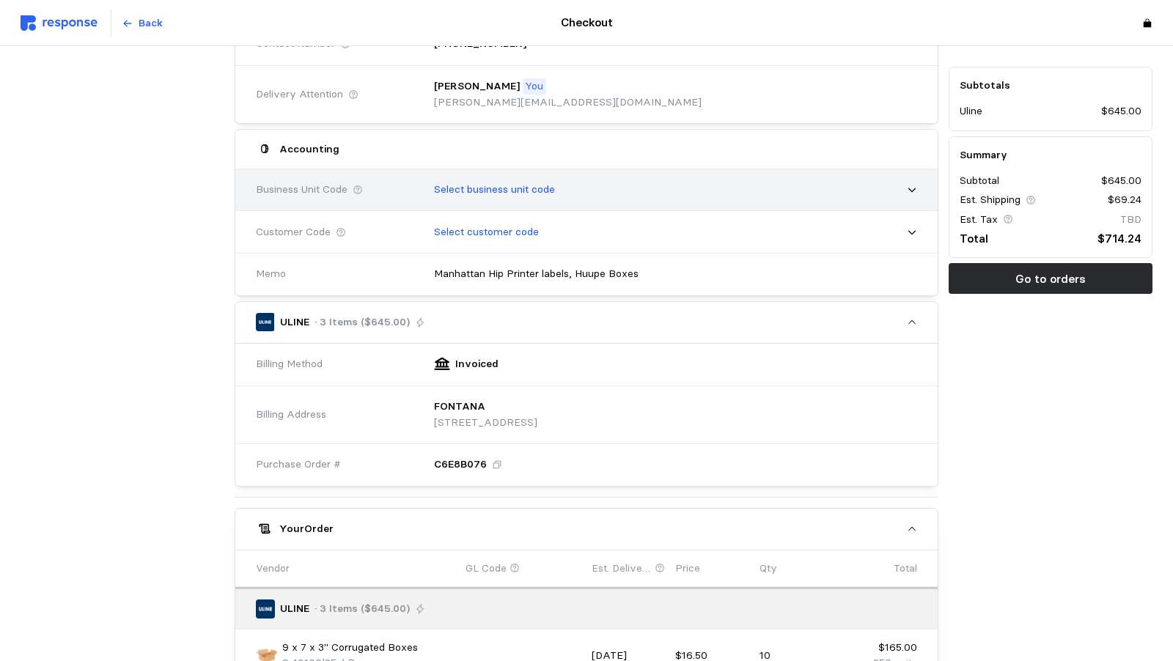
scroll to position [672, 0]
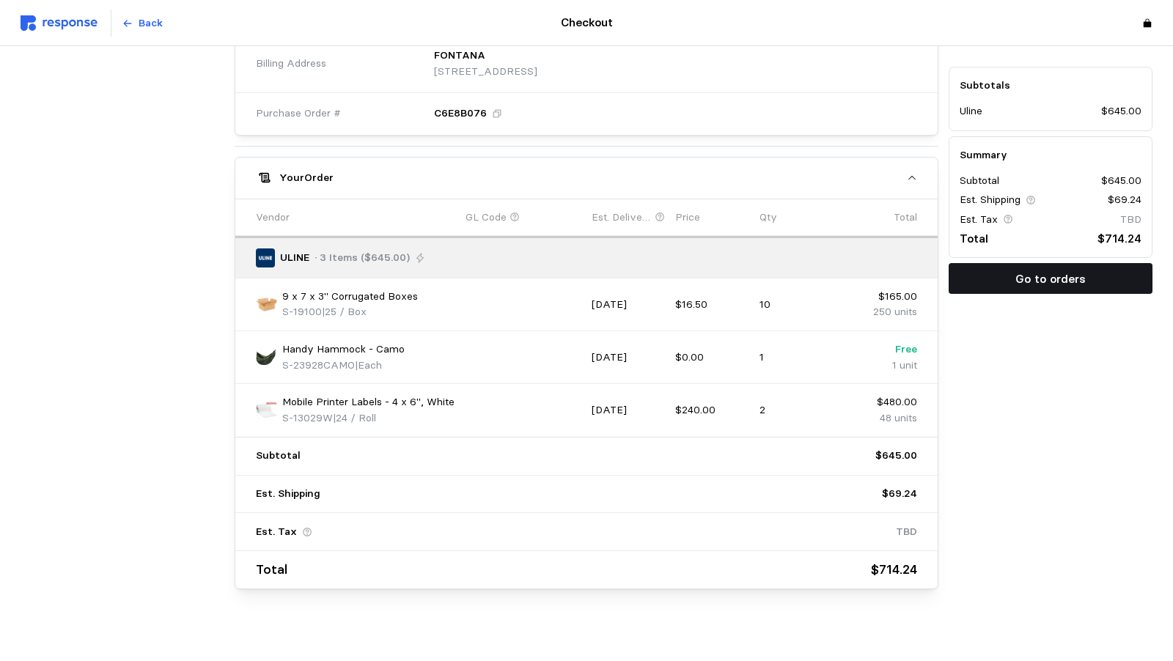
click at [1047, 281] on p "Go to orders" at bounding box center [1051, 279] width 70 height 18
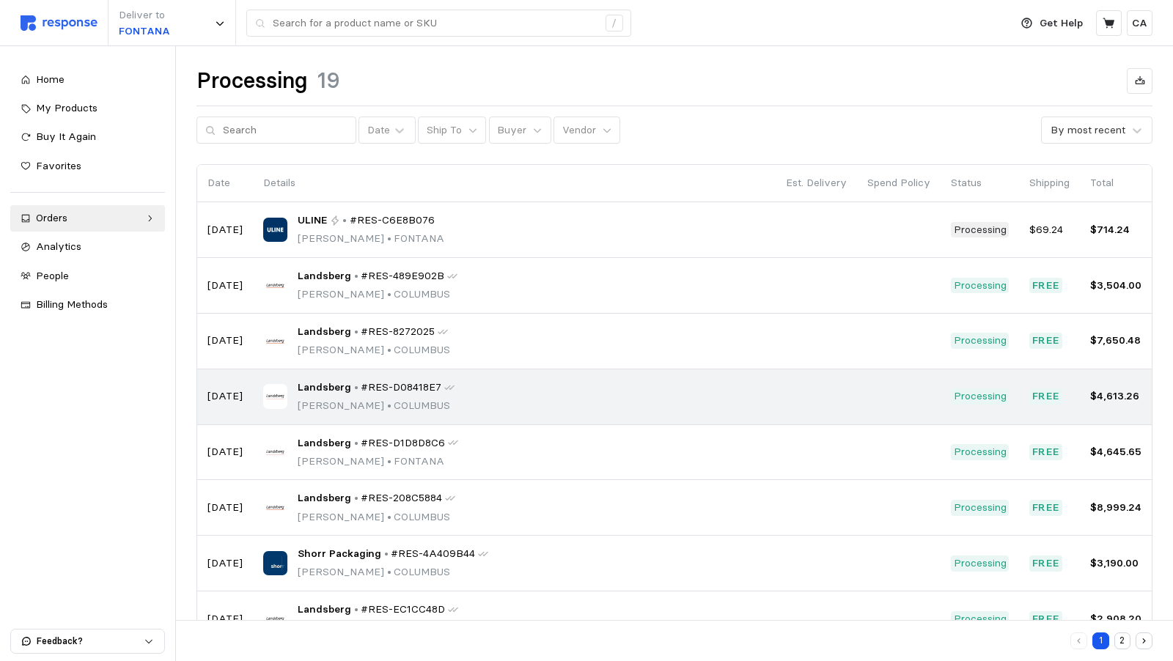
scroll to position [154, 0]
